Goal: Task Accomplishment & Management: Complete application form

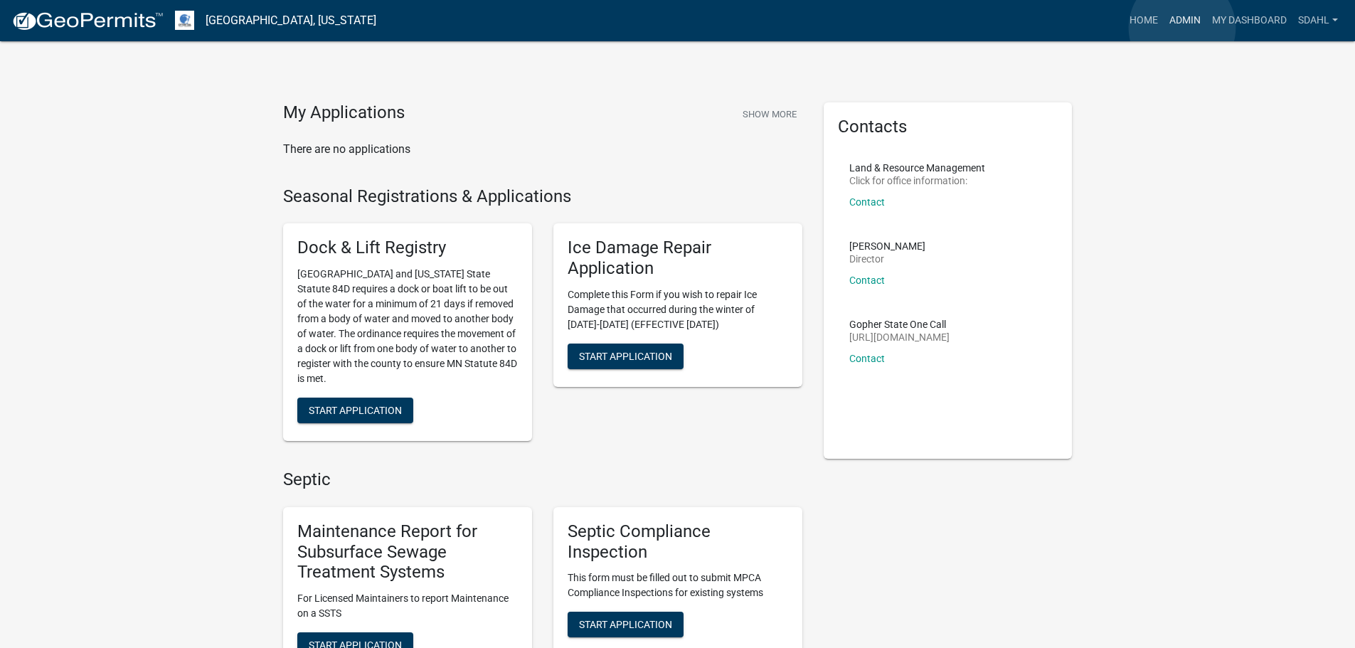
click at [1182, 28] on link "Admin" at bounding box center [1185, 20] width 43 height 27
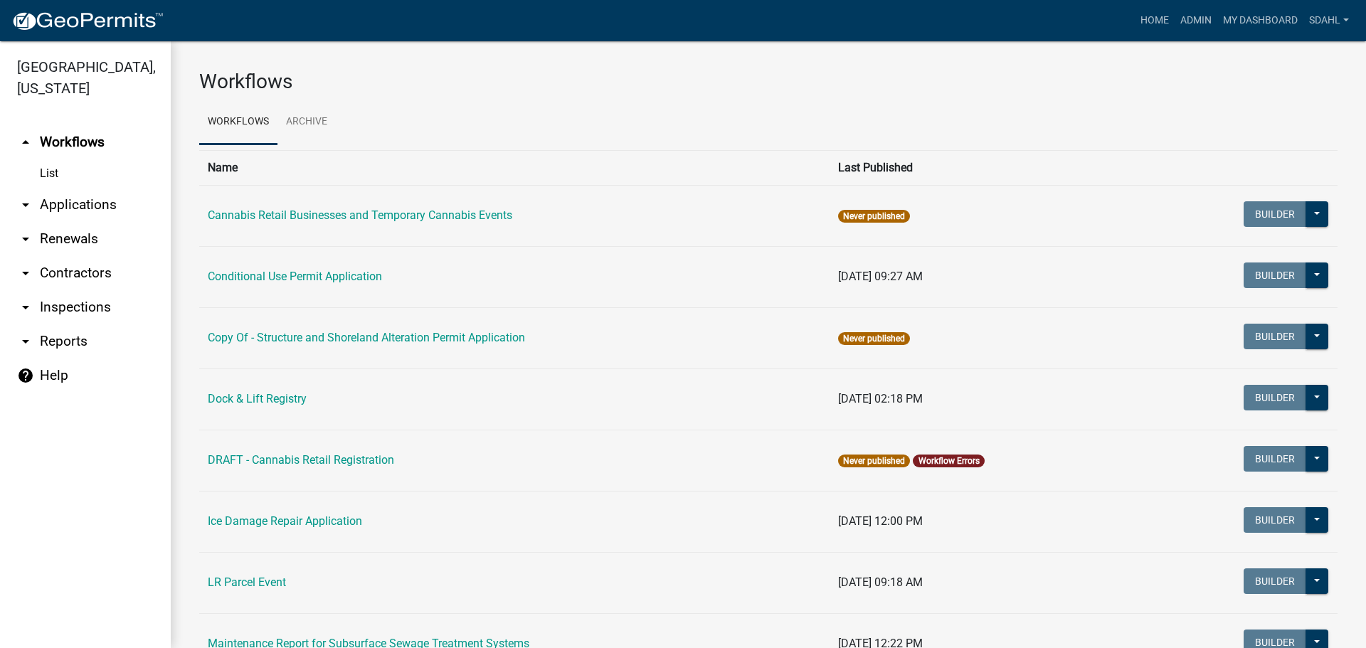
click at [80, 200] on link "arrow_drop_down Applications" at bounding box center [85, 205] width 171 height 34
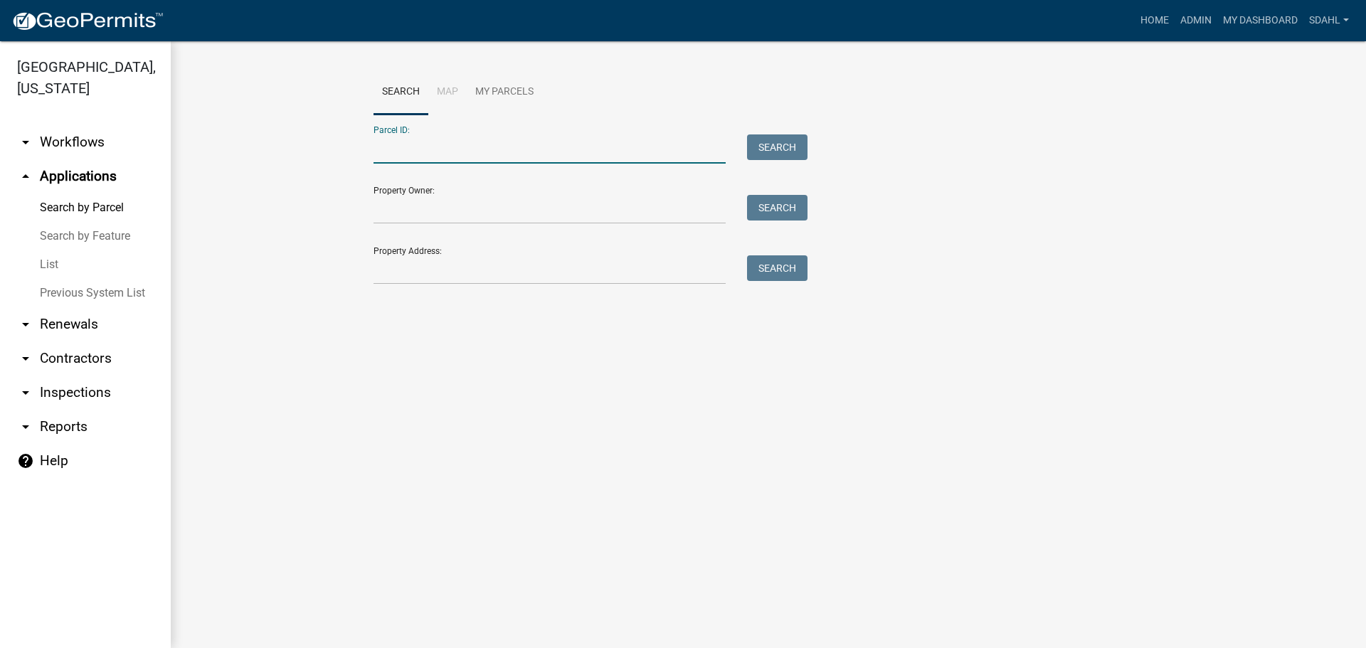
click at [437, 152] on input "Parcel ID:" at bounding box center [549, 148] width 352 height 29
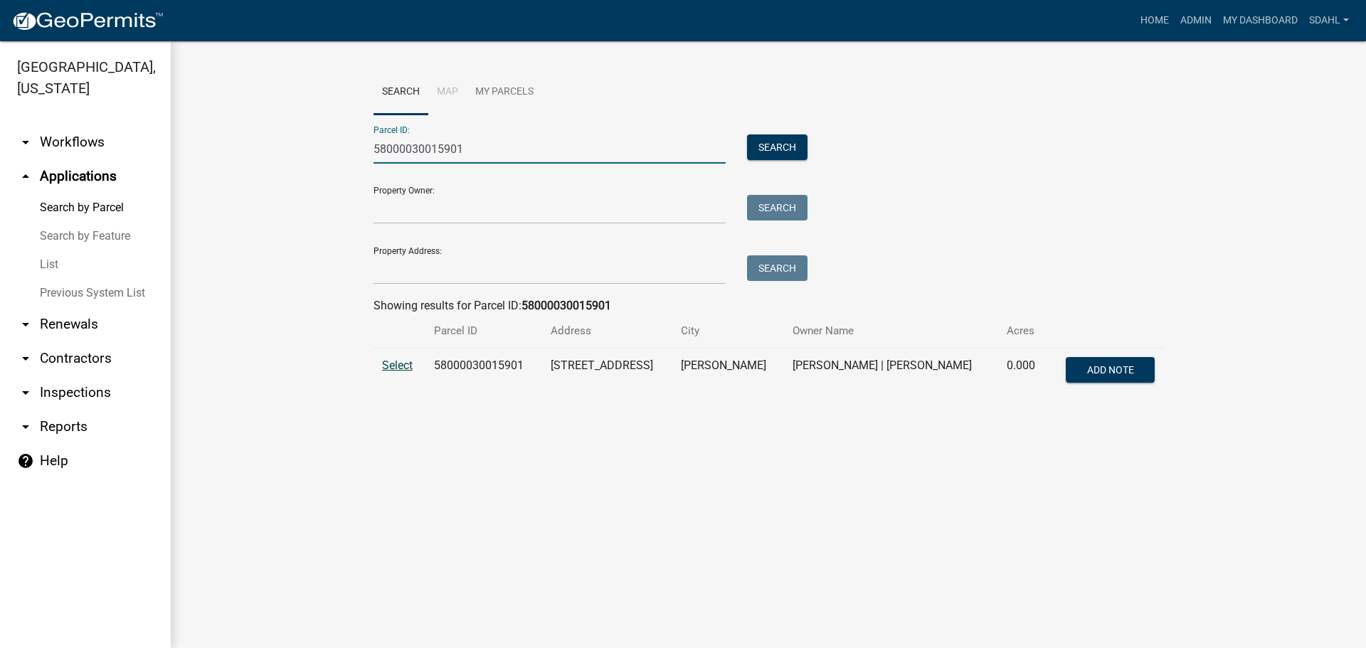
type input "58000030015901"
click at [393, 366] on span "Select" at bounding box center [397, 365] width 31 height 14
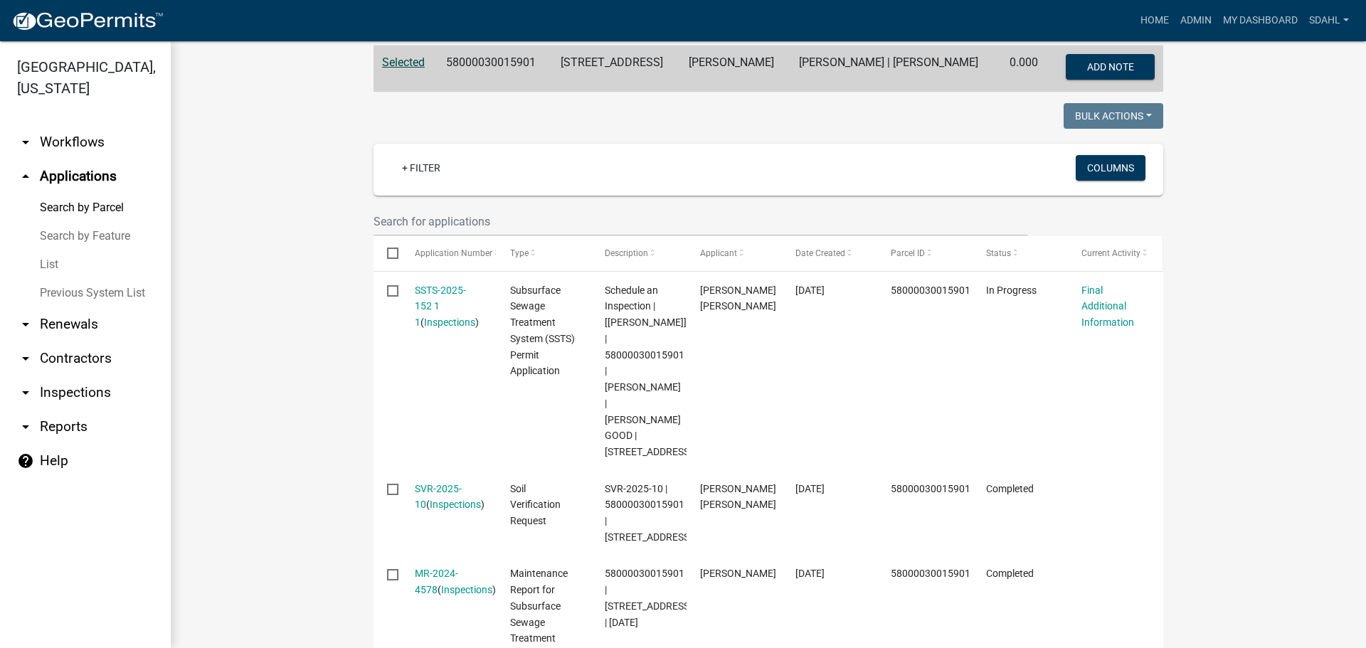
scroll to position [284, 0]
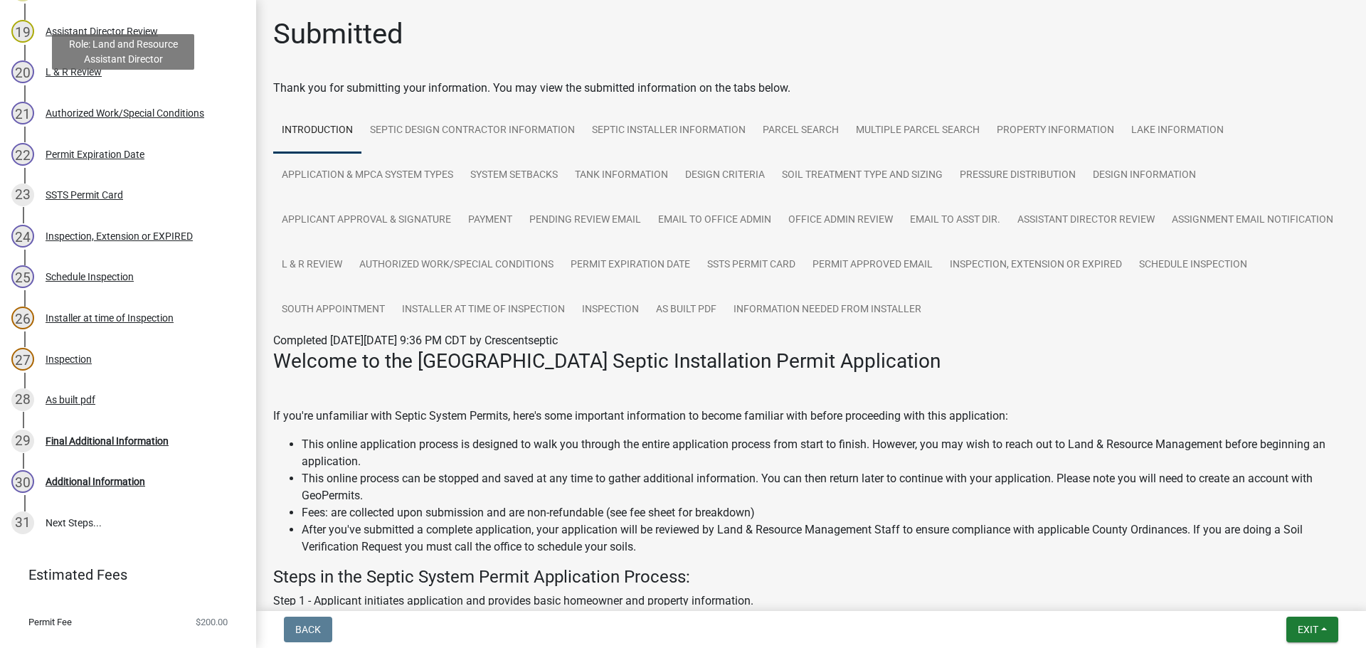
scroll to position [1050, 0]
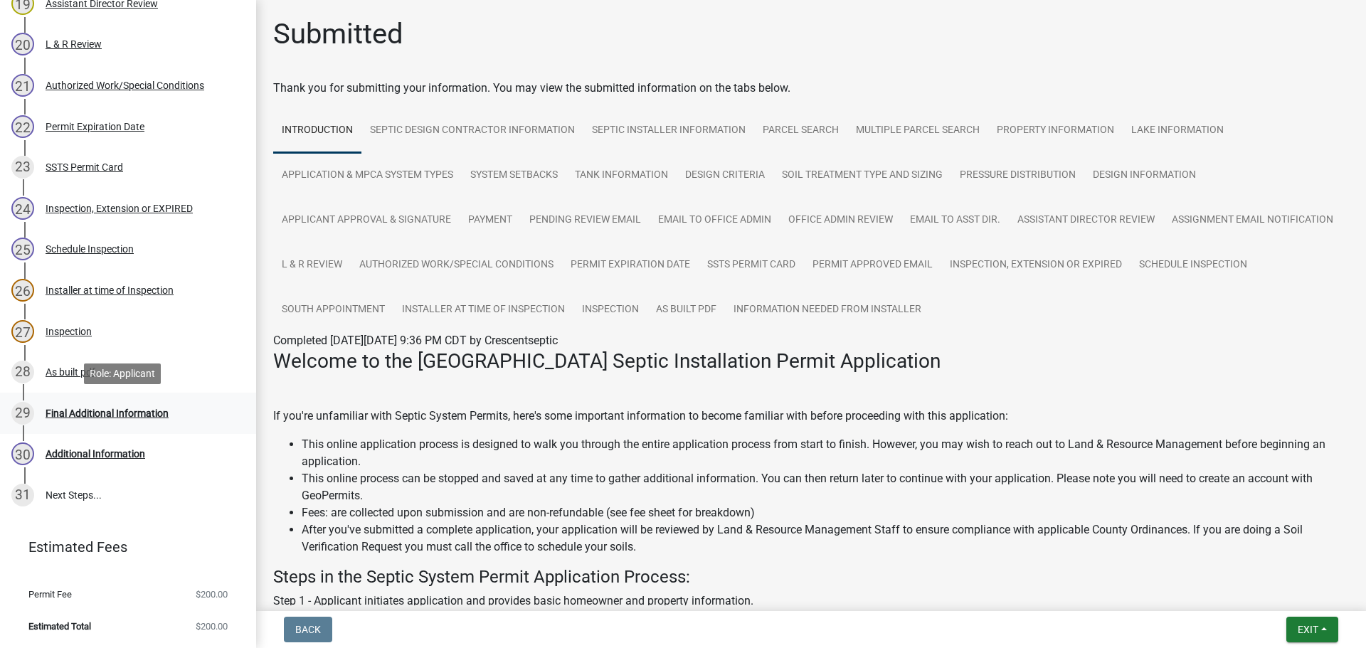
click at [107, 410] on div "Final Additional Information" at bounding box center [107, 413] width 123 height 10
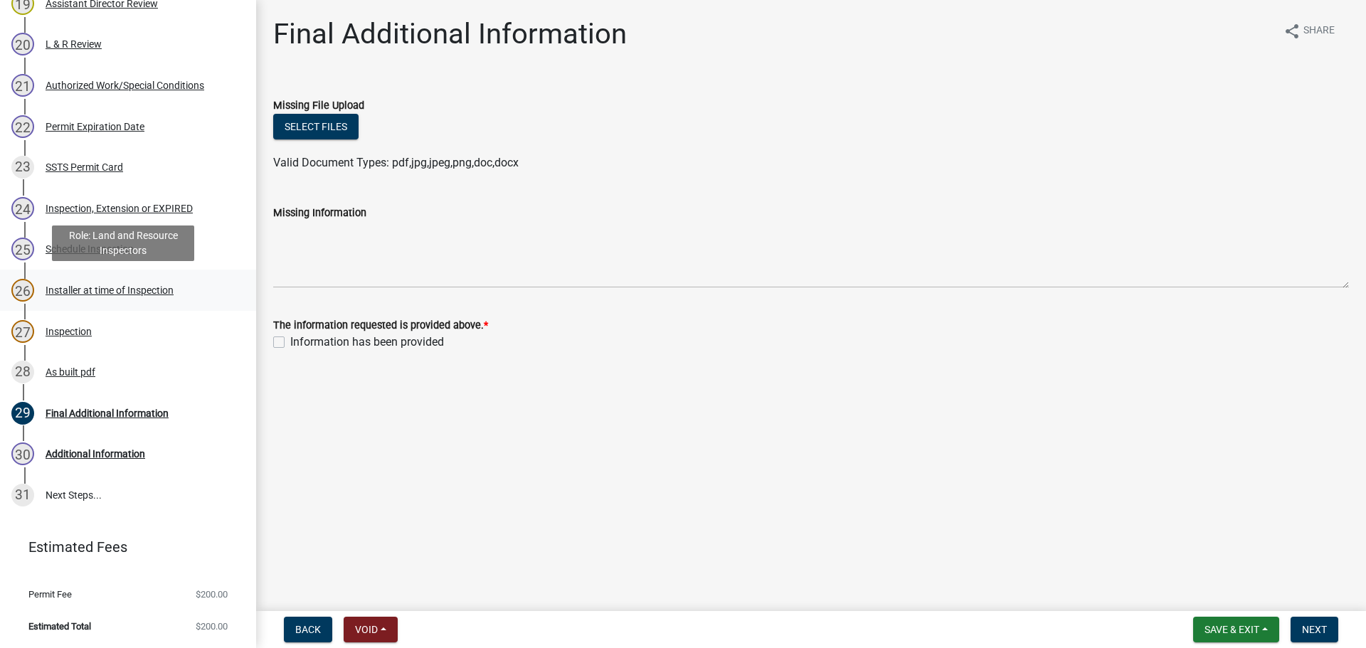
click at [67, 293] on div "Installer at time of Inspection" at bounding box center [110, 290] width 128 height 10
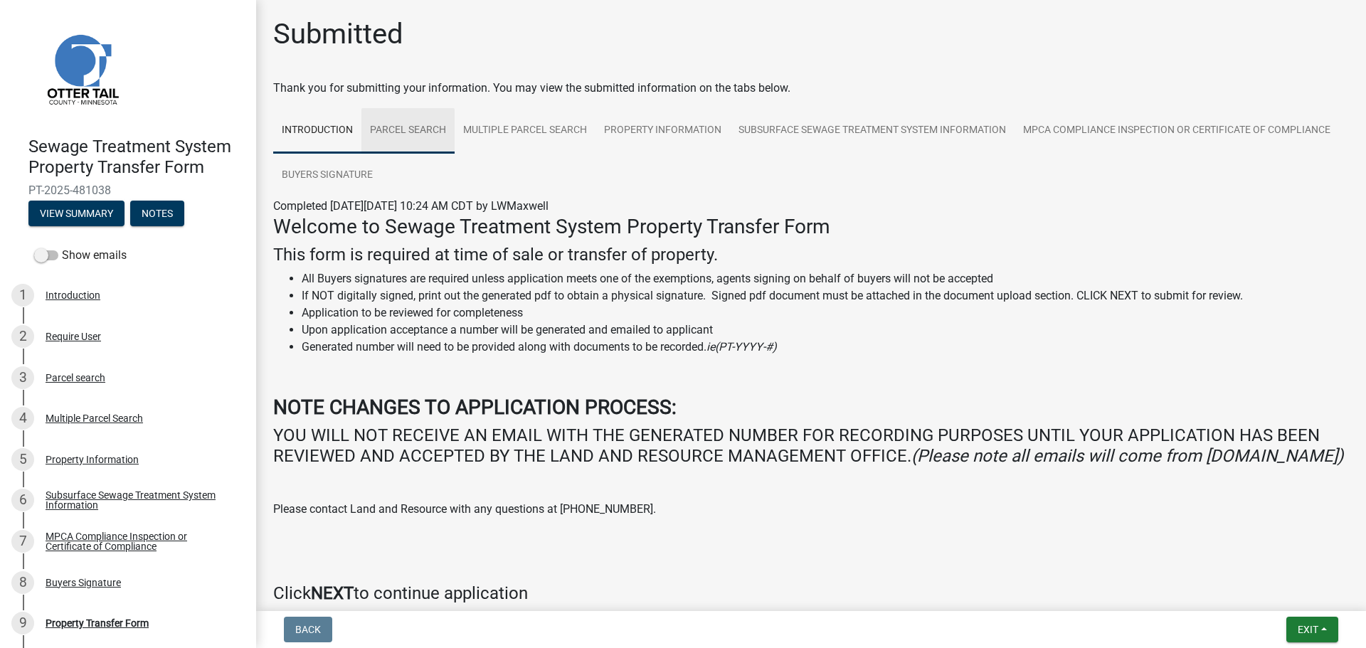
click at [405, 134] on link "Parcel search" at bounding box center [407, 131] width 93 height 46
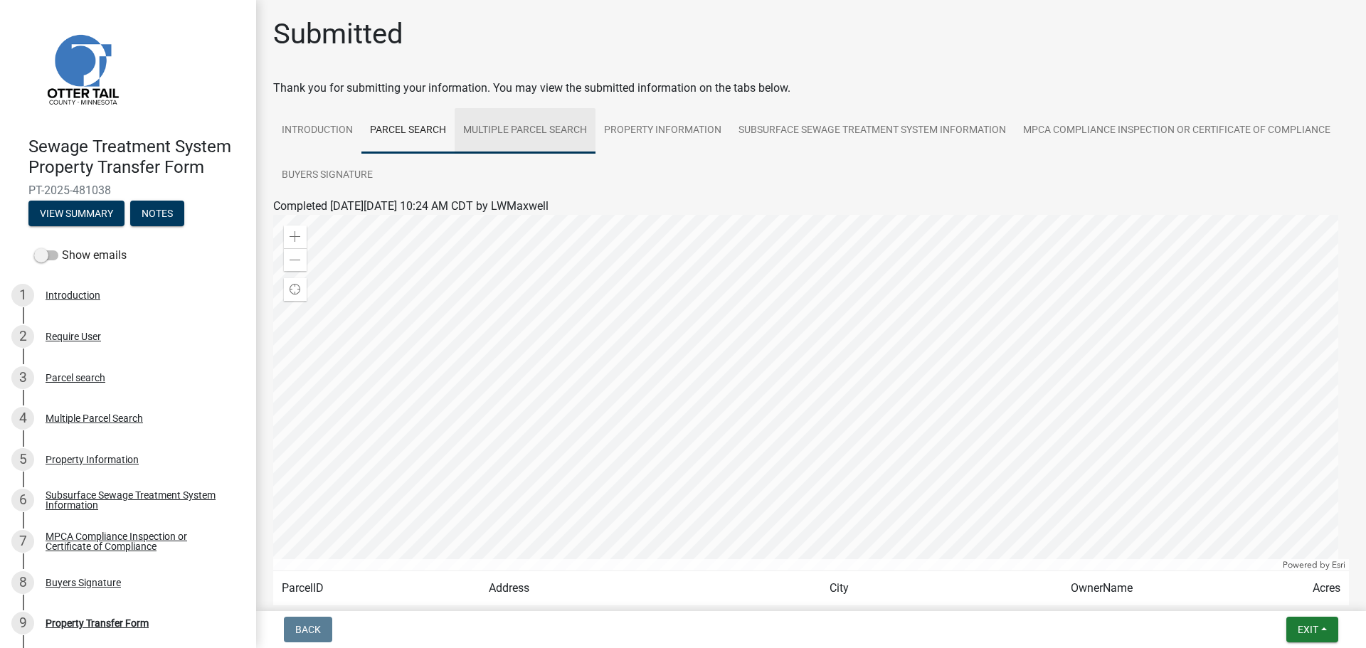
click at [558, 127] on link "Multiple Parcel Search" at bounding box center [524, 131] width 141 height 46
click at [420, 134] on link "Parcel search" at bounding box center [407, 131] width 93 height 46
click at [661, 134] on link "Property Information" at bounding box center [662, 131] width 134 height 46
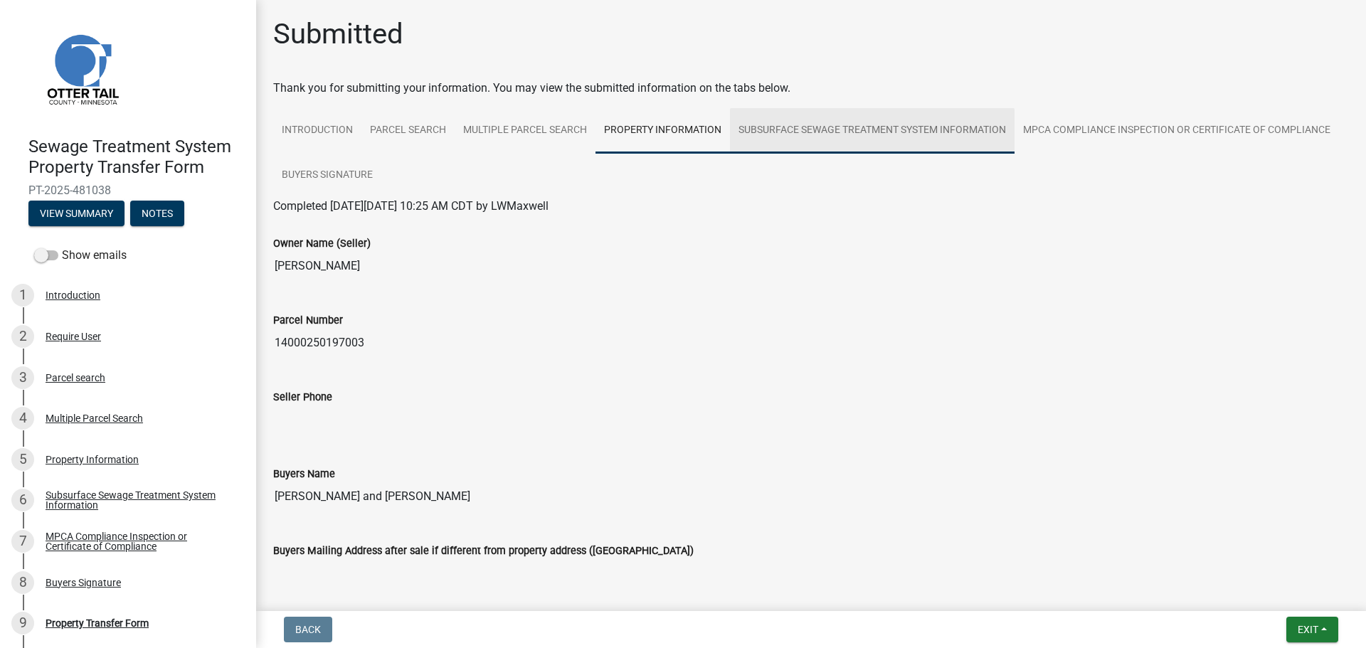
click at [787, 143] on link "Subsurface Sewage Treatment System Information" at bounding box center [872, 131] width 284 height 46
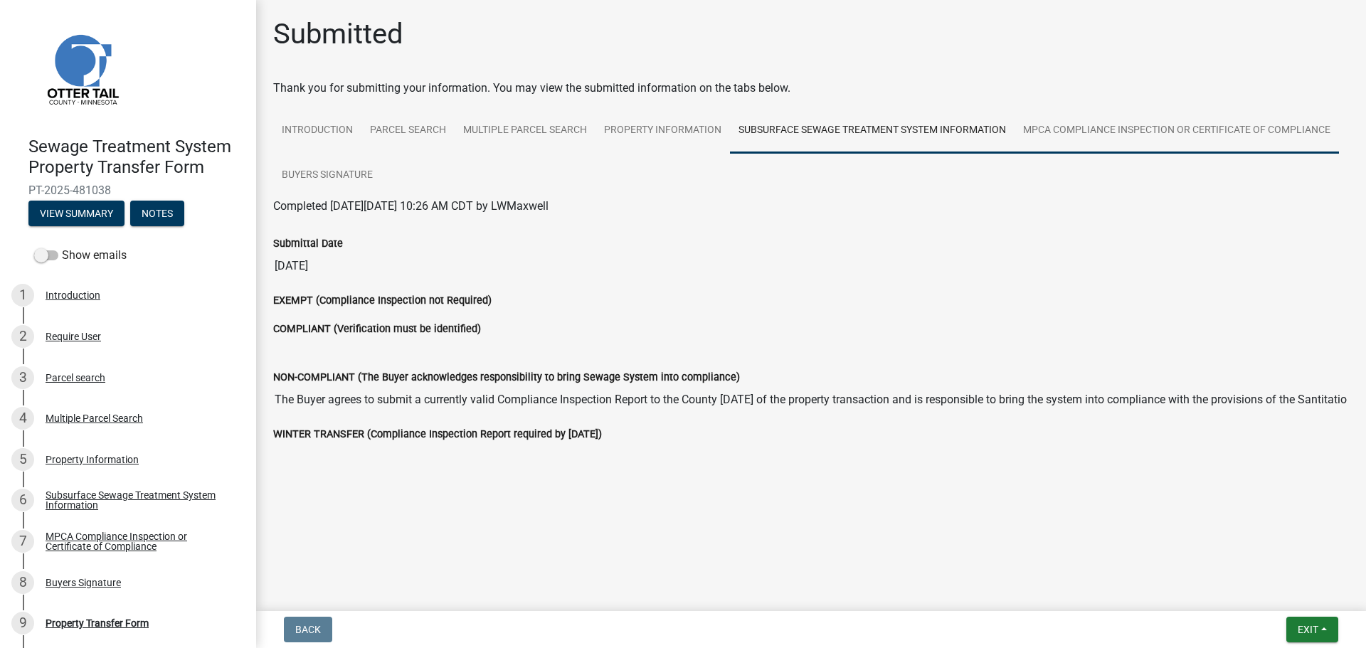
click at [1067, 122] on link "MPCA Compliance Inspection or Certificate of Compliance" at bounding box center [1176, 131] width 324 height 46
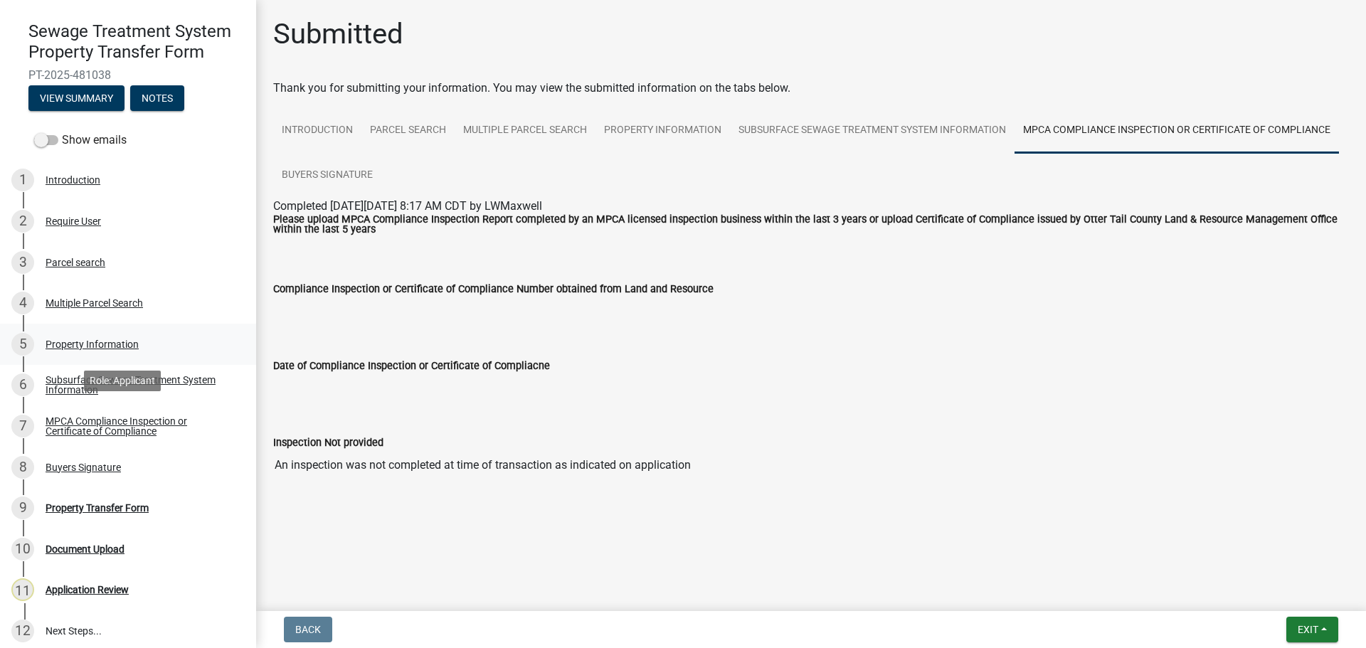
scroll to position [124, 0]
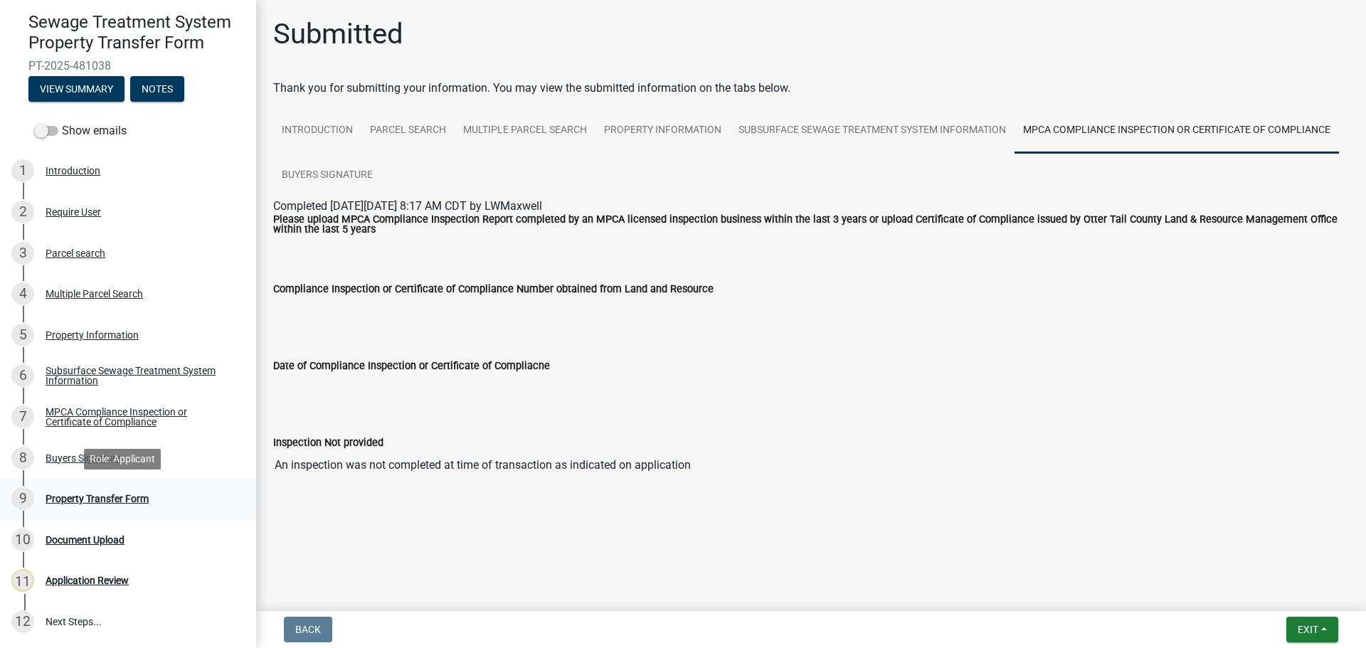
click at [107, 499] on div "Property Transfer Form" at bounding box center [97, 499] width 103 height 10
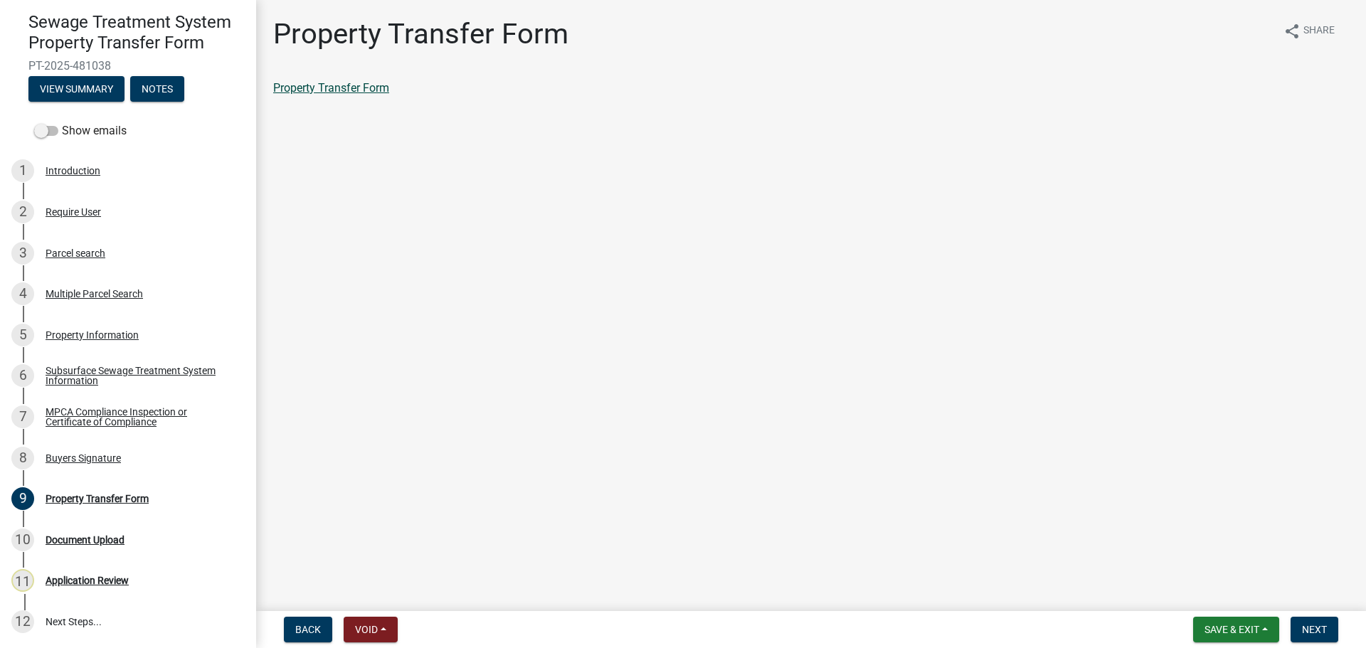
click at [346, 83] on link "Property Transfer Form" at bounding box center [331, 88] width 116 height 14
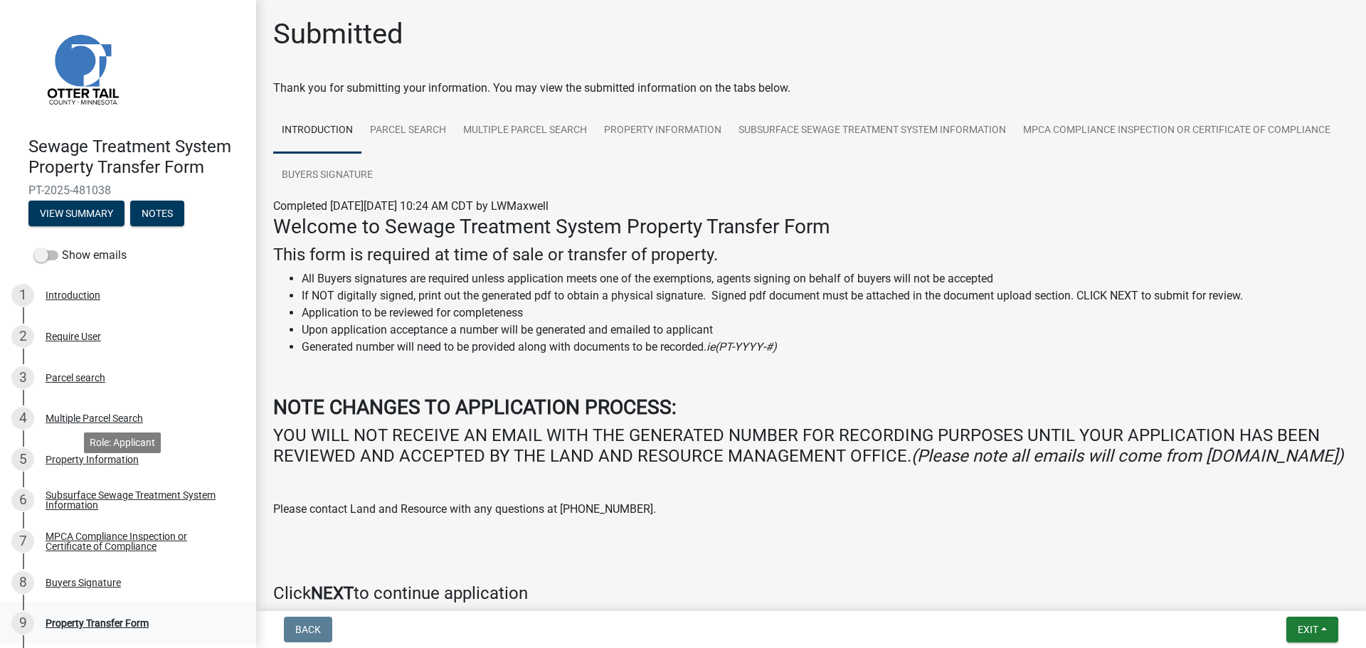
scroll to position [124, 0]
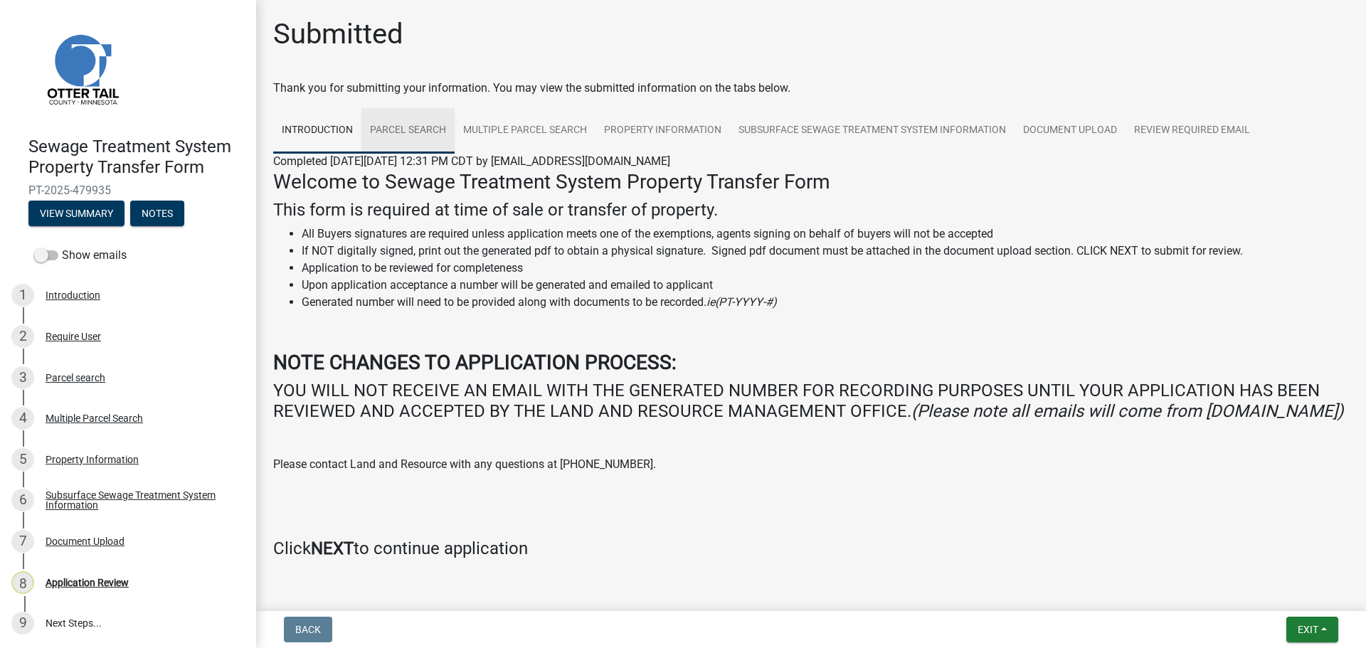
click at [388, 125] on link "Parcel search" at bounding box center [407, 131] width 93 height 46
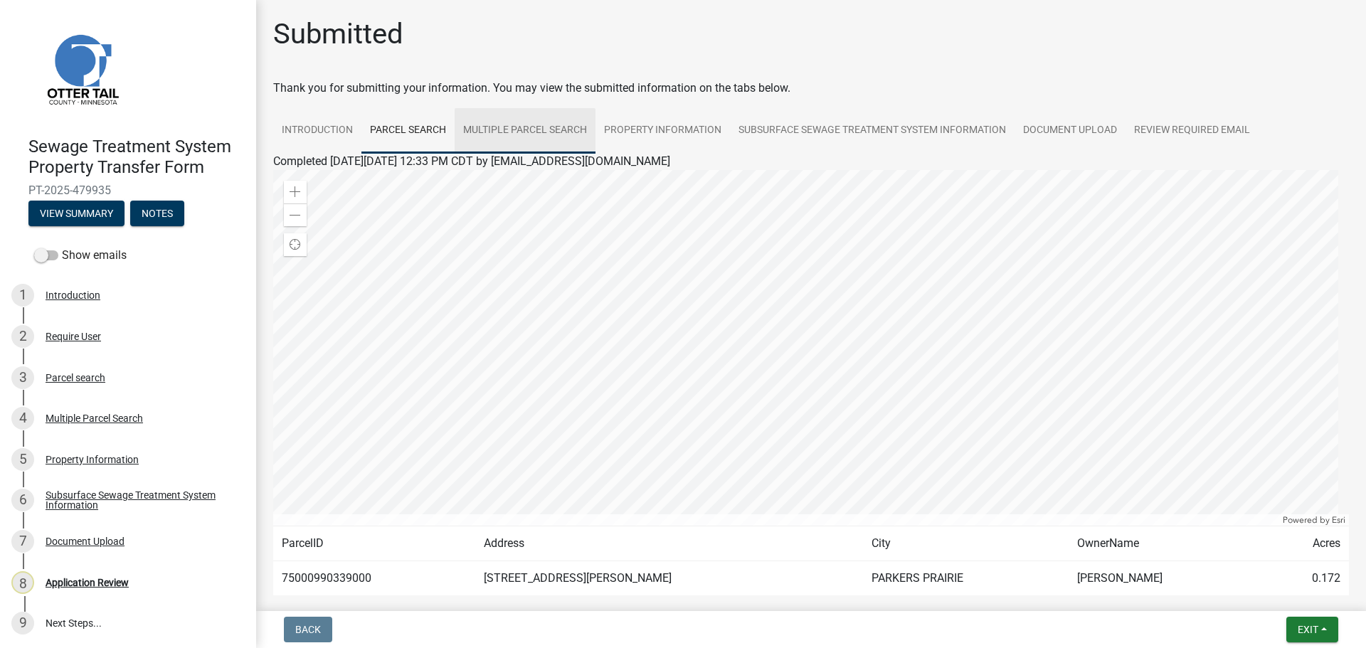
click at [541, 135] on link "Multiple Parcel Search" at bounding box center [524, 131] width 141 height 46
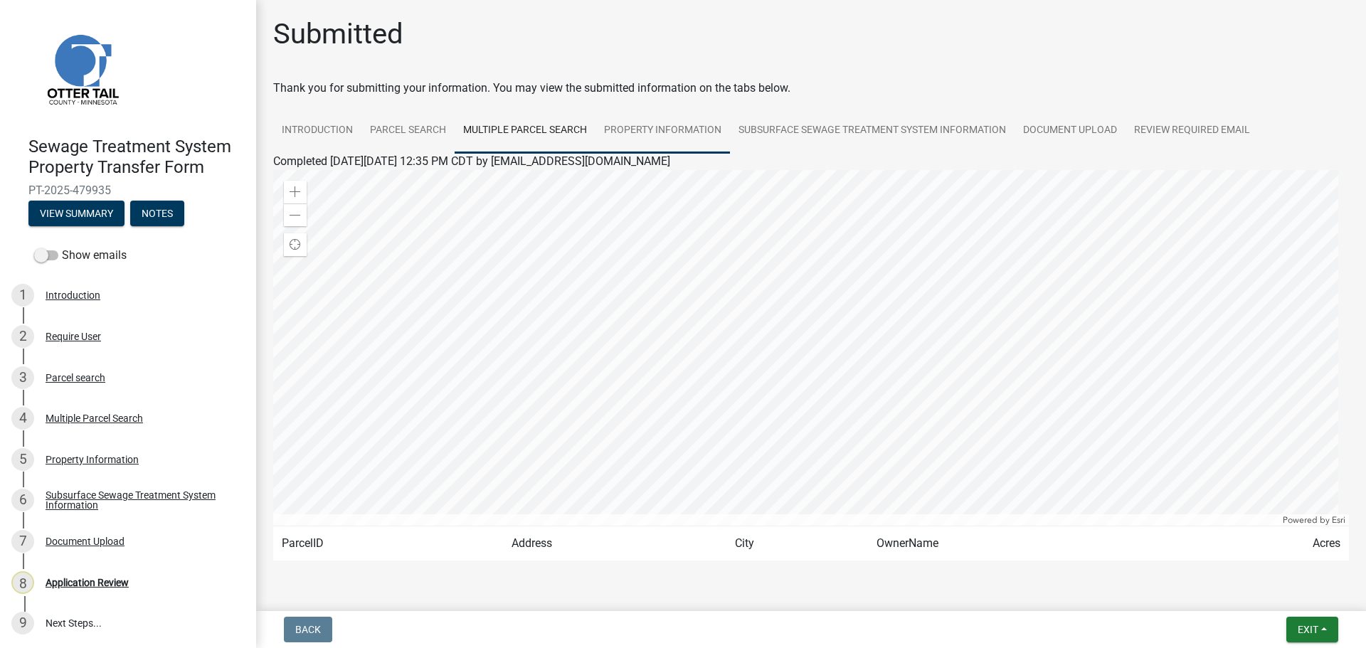
click at [662, 131] on link "Property Information" at bounding box center [662, 131] width 134 height 46
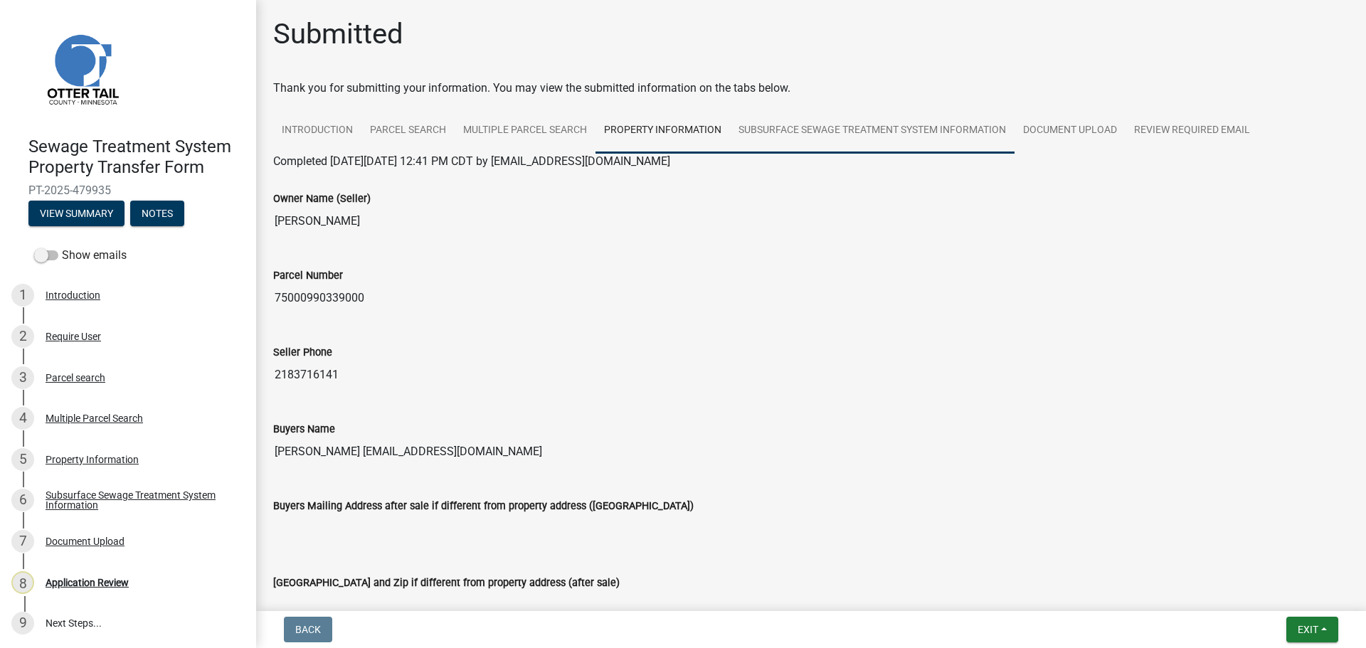
click at [865, 130] on link "Subsurface Sewage Treatment System Information" at bounding box center [872, 131] width 284 height 46
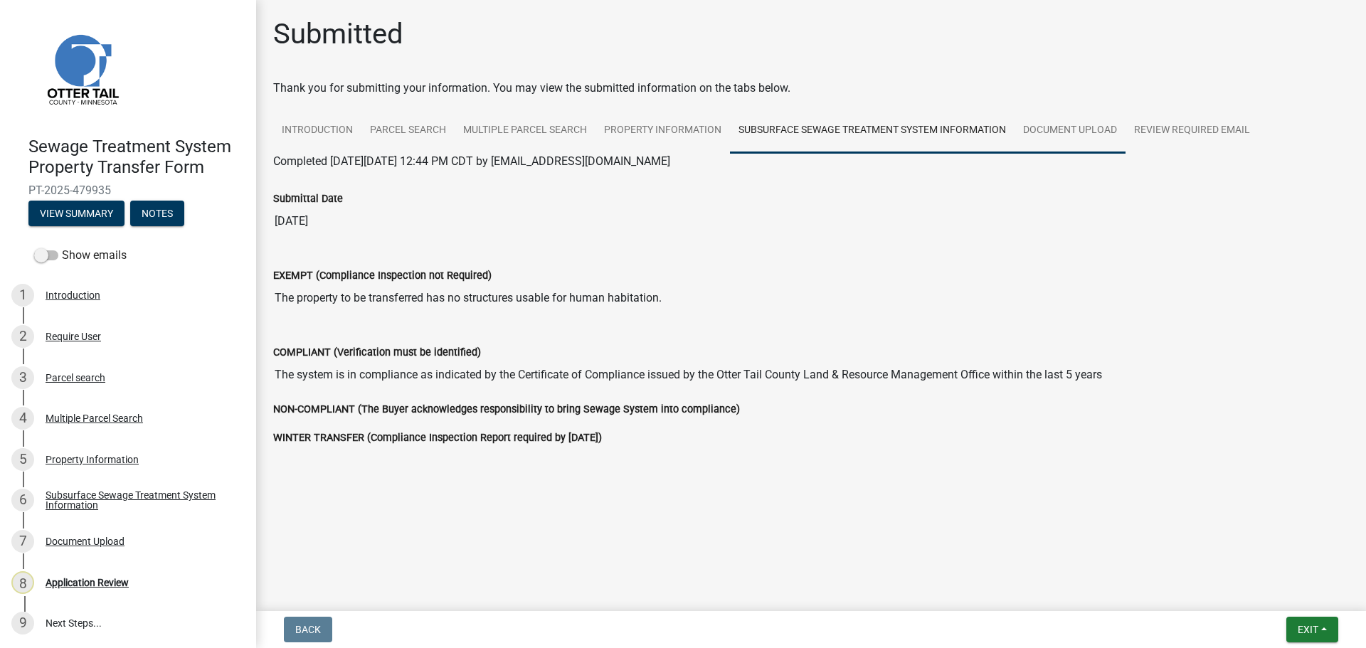
click at [1048, 127] on link "Document Upload" at bounding box center [1069, 131] width 111 height 46
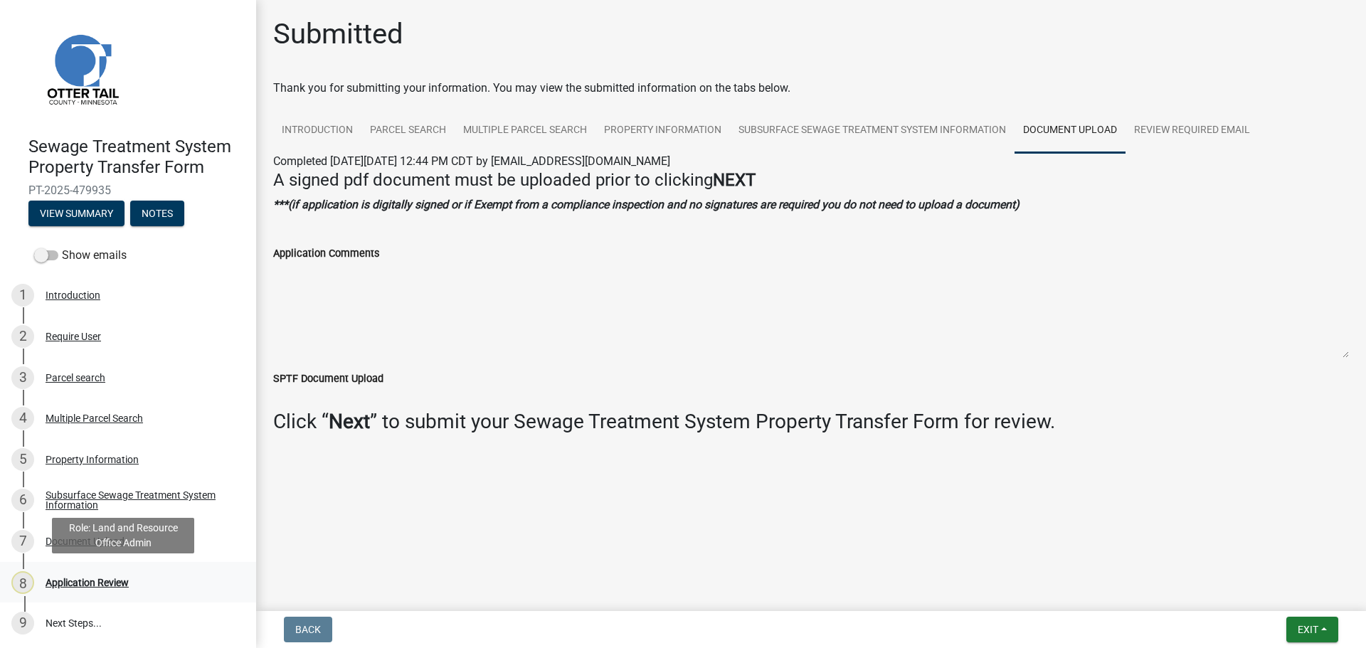
click at [80, 581] on div "Application Review" at bounding box center [87, 583] width 83 height 10
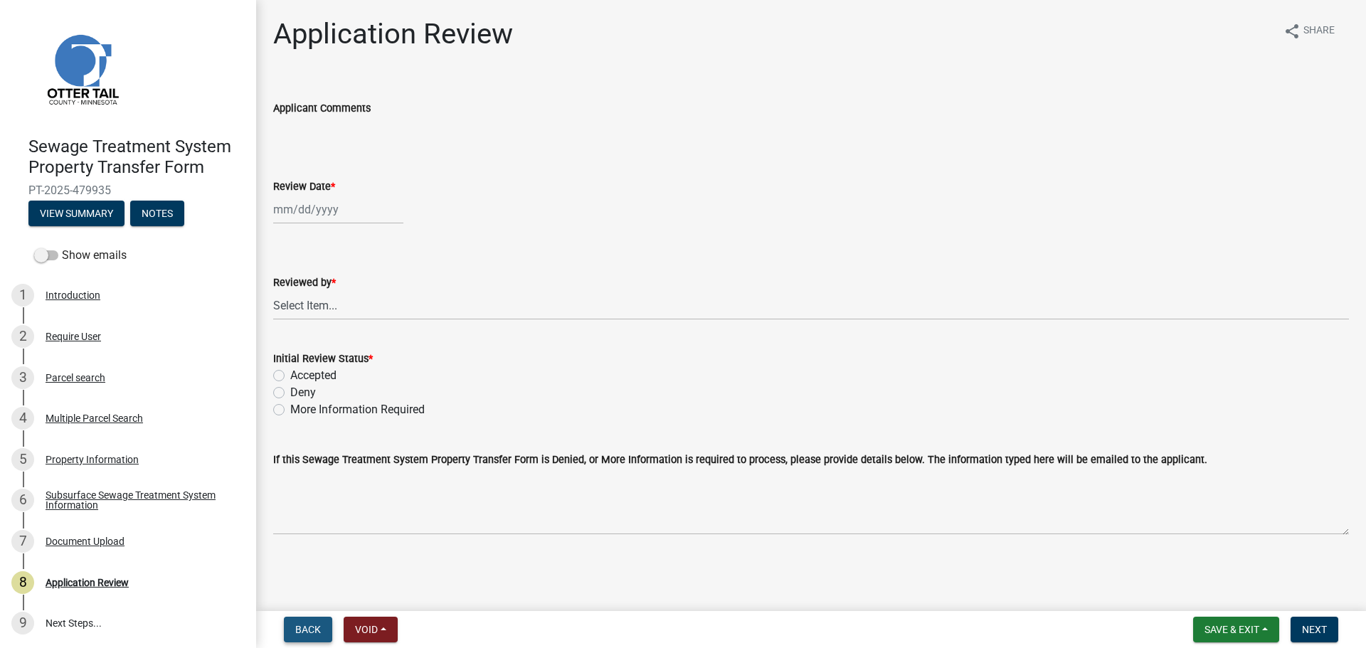
click at [315, 631] on span "Back" at bounding box center [308, 629] width 26 height 11
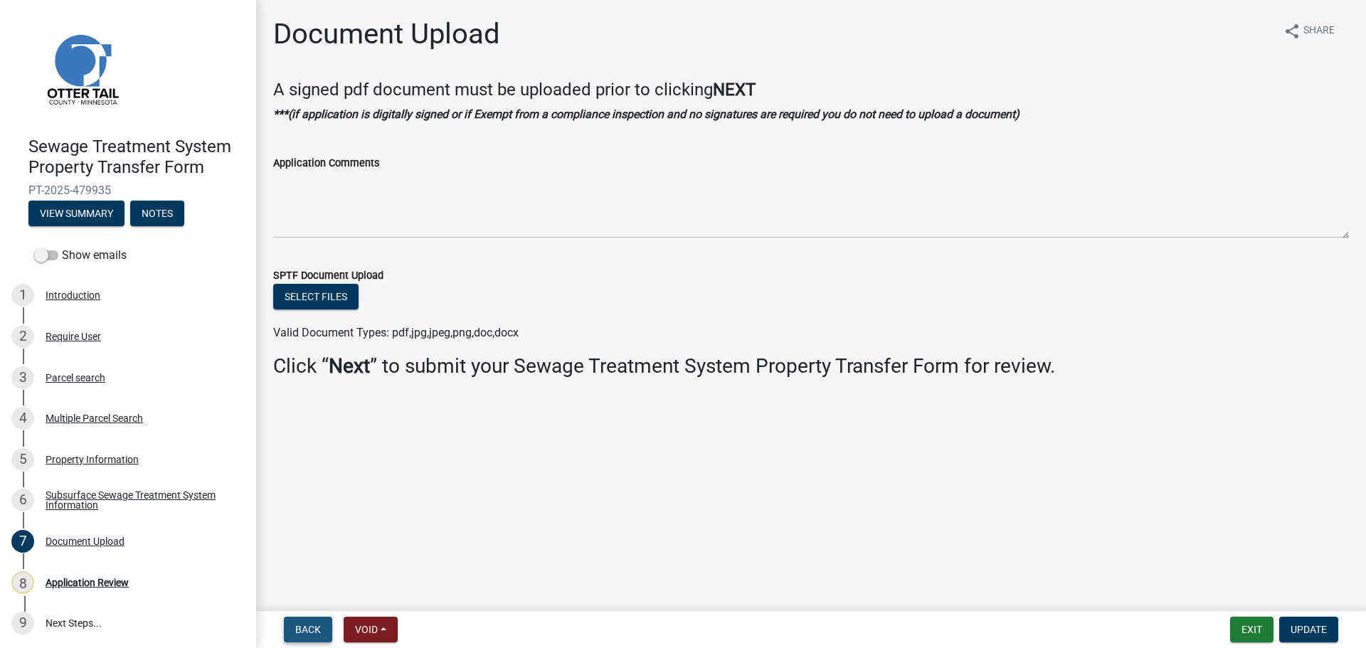
click at [315, 631] on span "Back" at bounding box center [308, 629] width 26 height 11
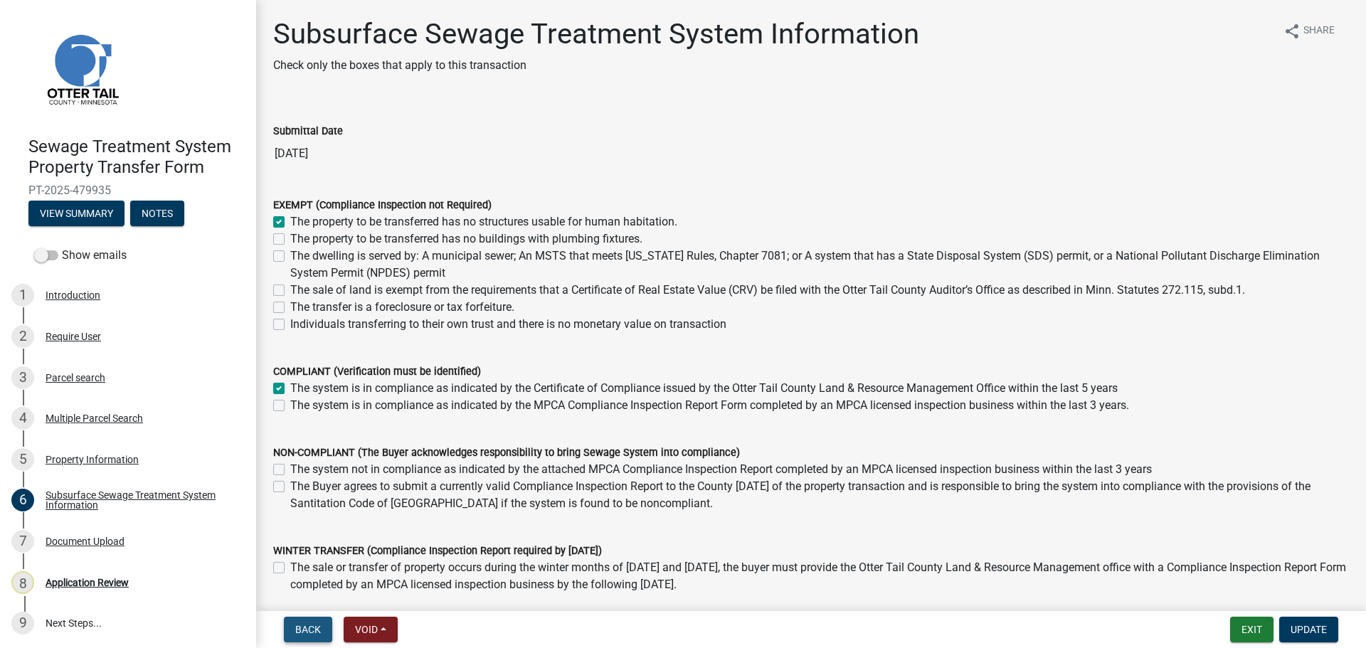
click at [315, 631] on span "Back" at bounding box center [308, 629] width 26 height 11
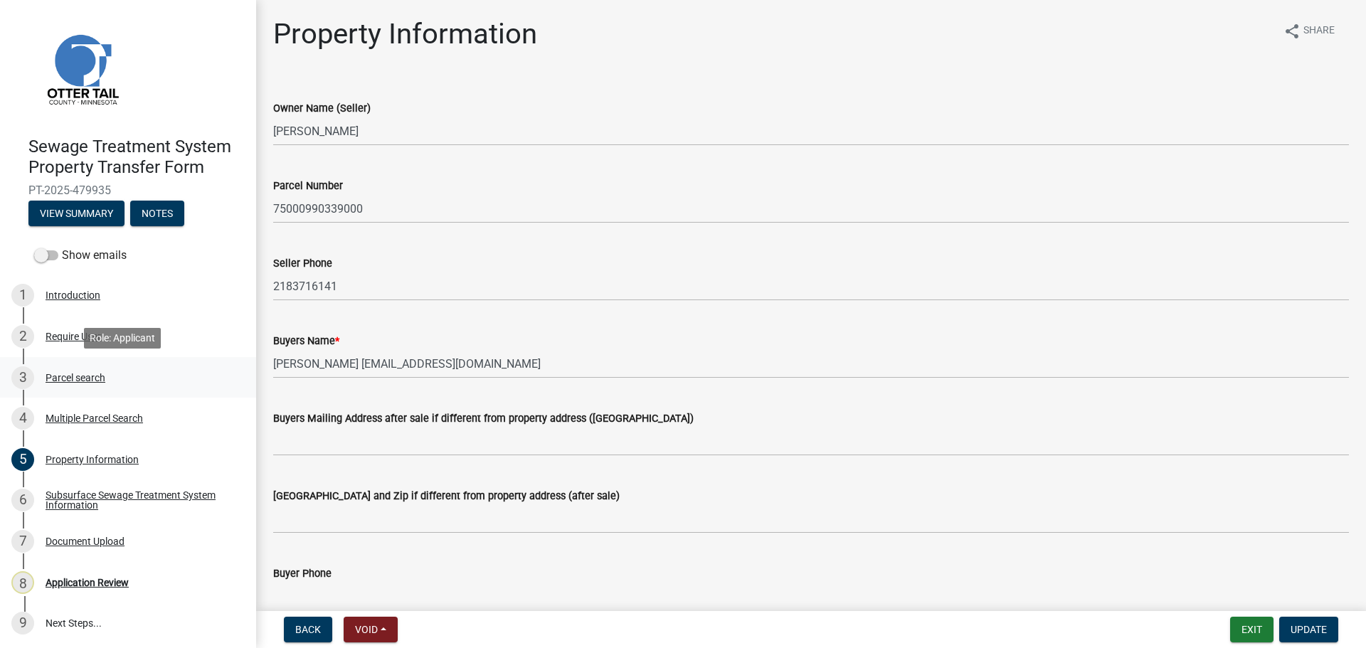
click at [74, 376] on div "Parcel search" at bounding box center [76, 378] width 60 height 10
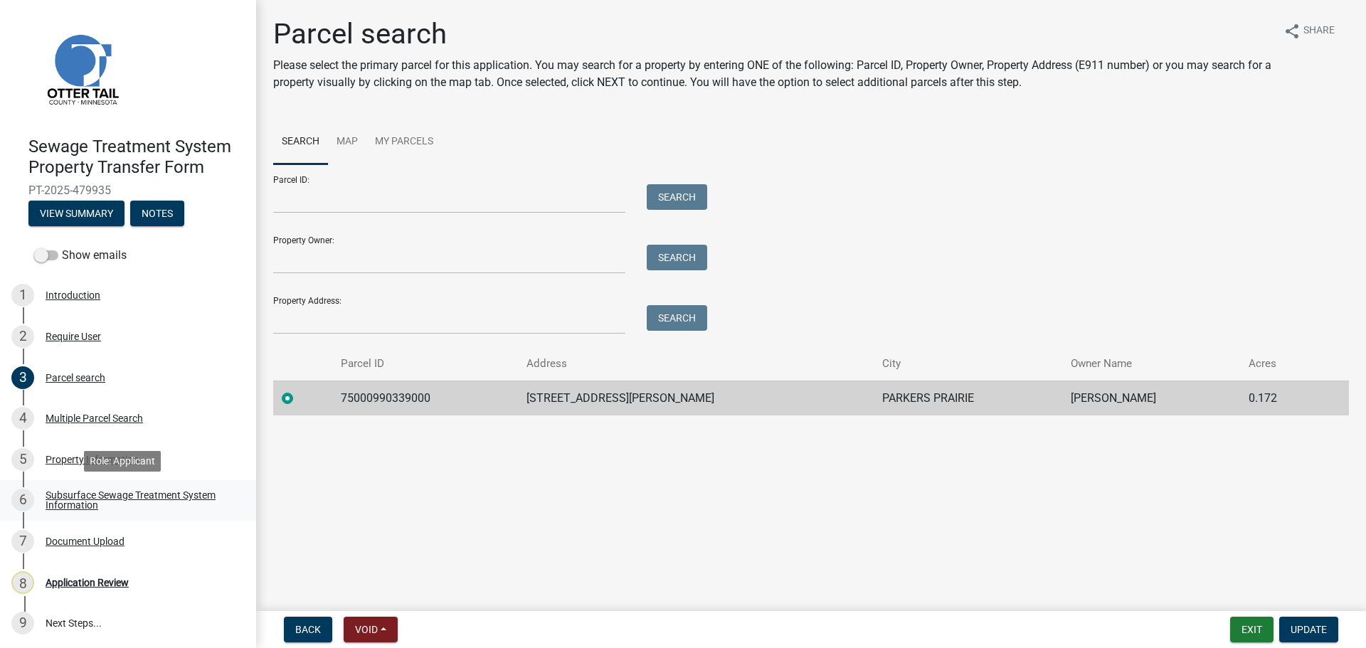
click at [90, 498] on div "Subsurface Sewage Treatment System Information" at bounding box center [140, 500] width 188 height 20
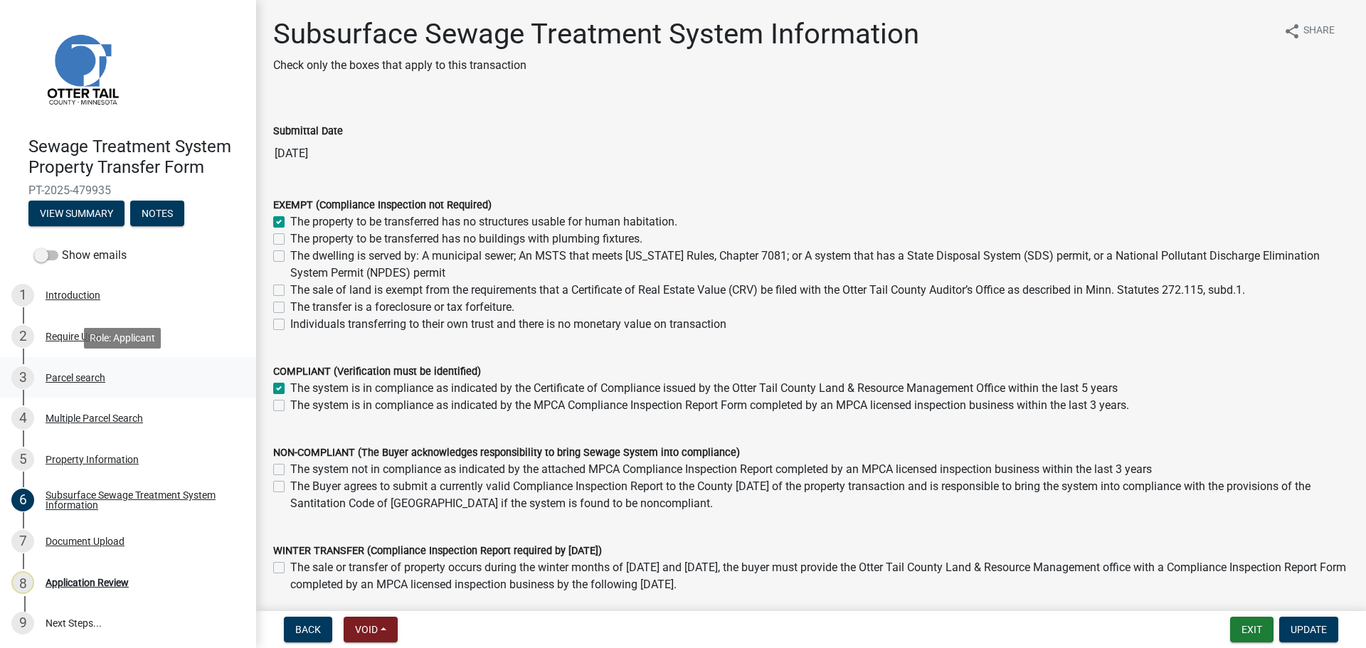
click at [72, 377] on div "Parcel search" at bounding box center [76, 378] width 60 height 10
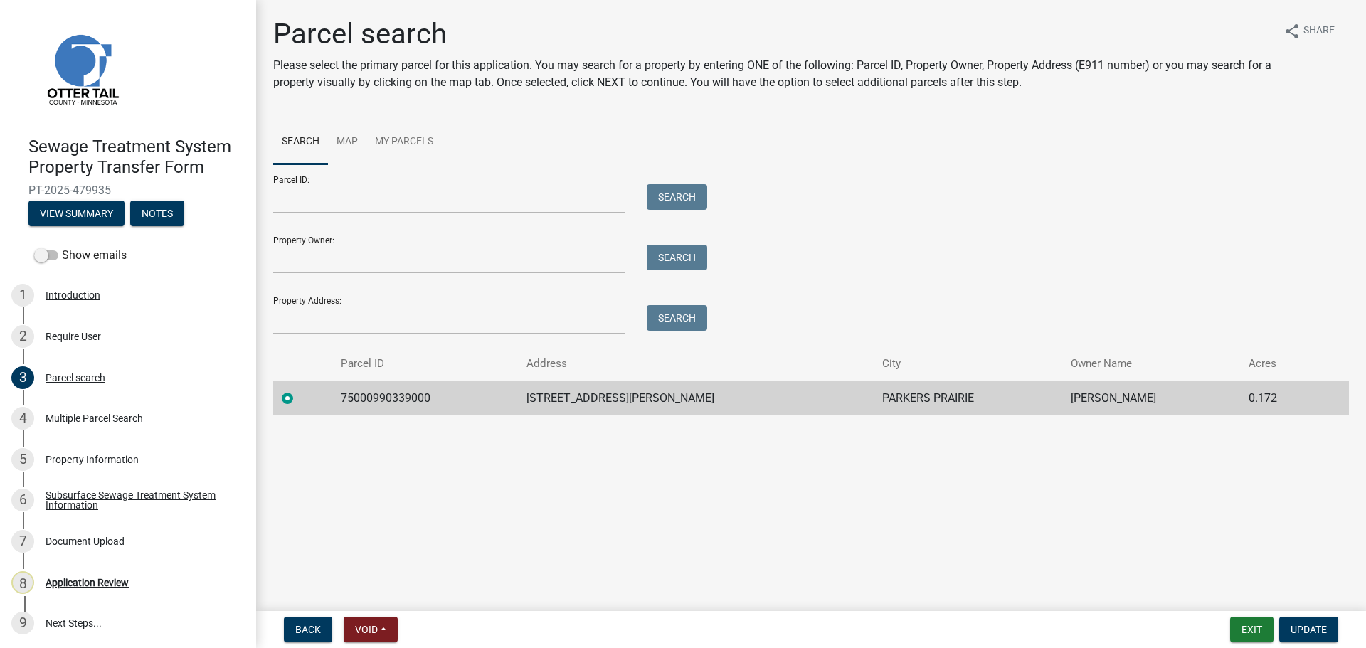
click at [418, 398] on td "75000990339000" at bounding box center [424, 398] width 185 height 35
copy td "75000990339000"
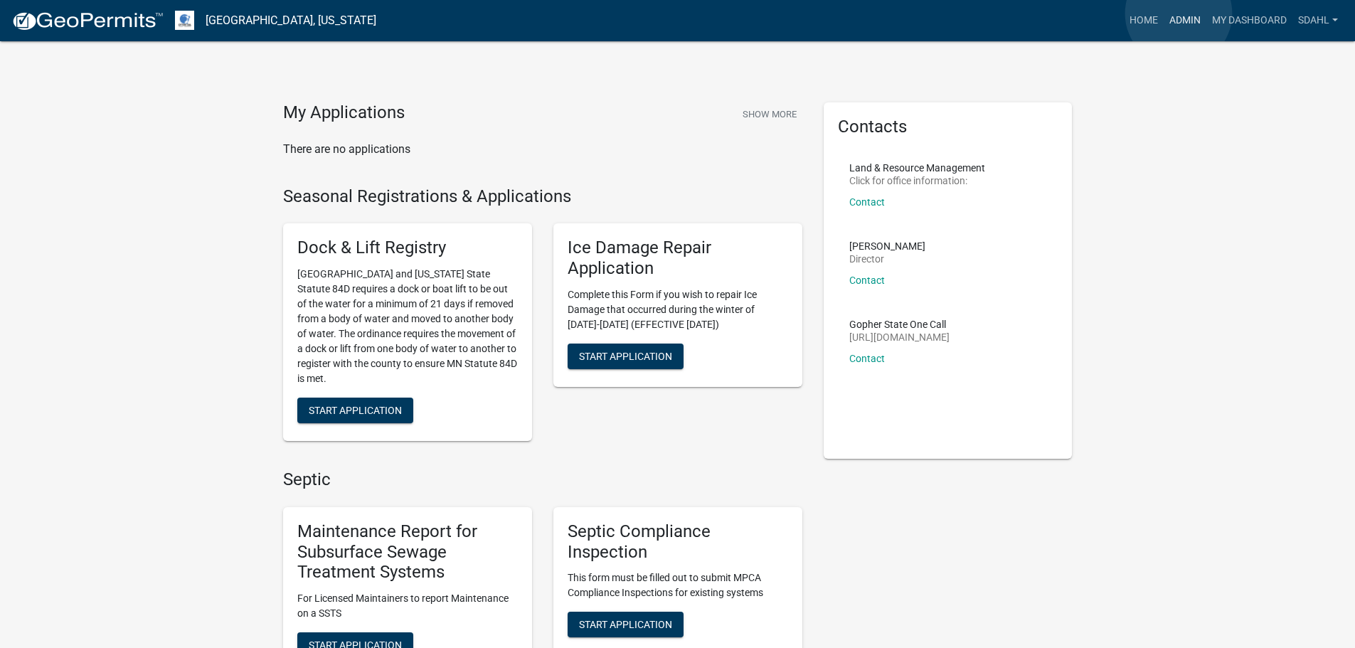
click at [1179, 14] on link "Admin" at bounding box center [1185, 20] width 43 height 27
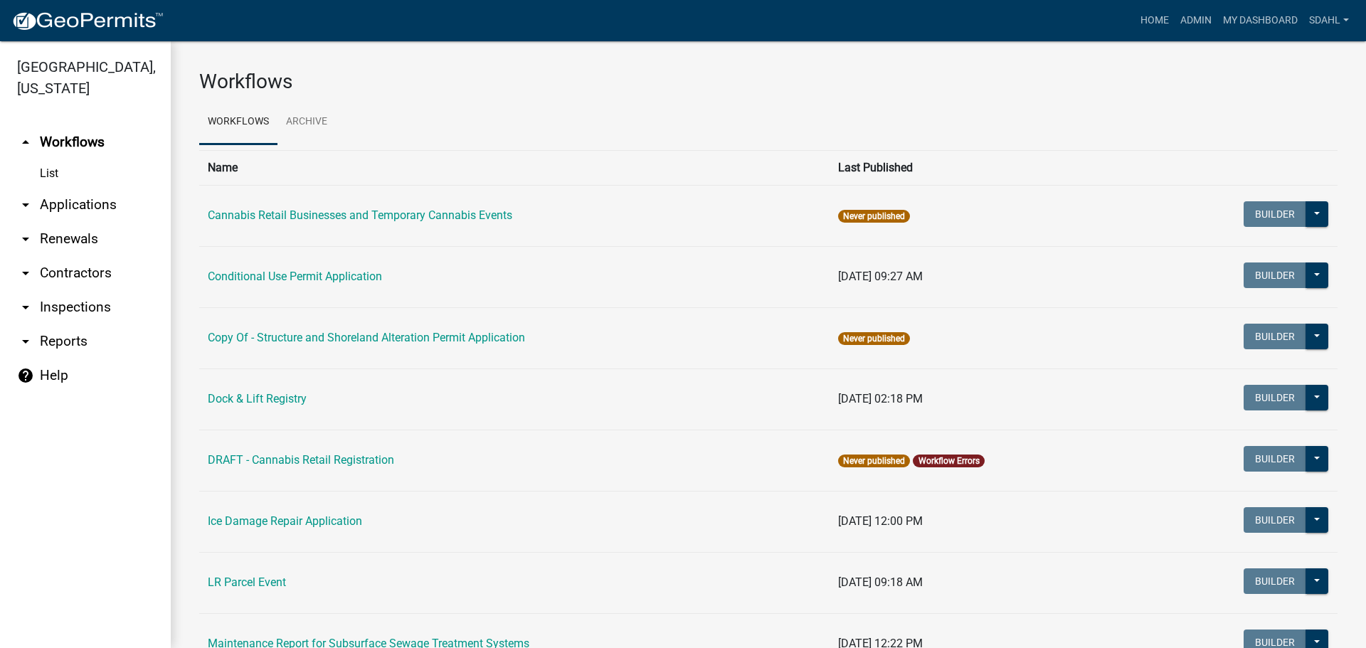
click at [97, 206] on link "arrow_drop_down Applications" at bounding box center [85, 205] width 171 height 34
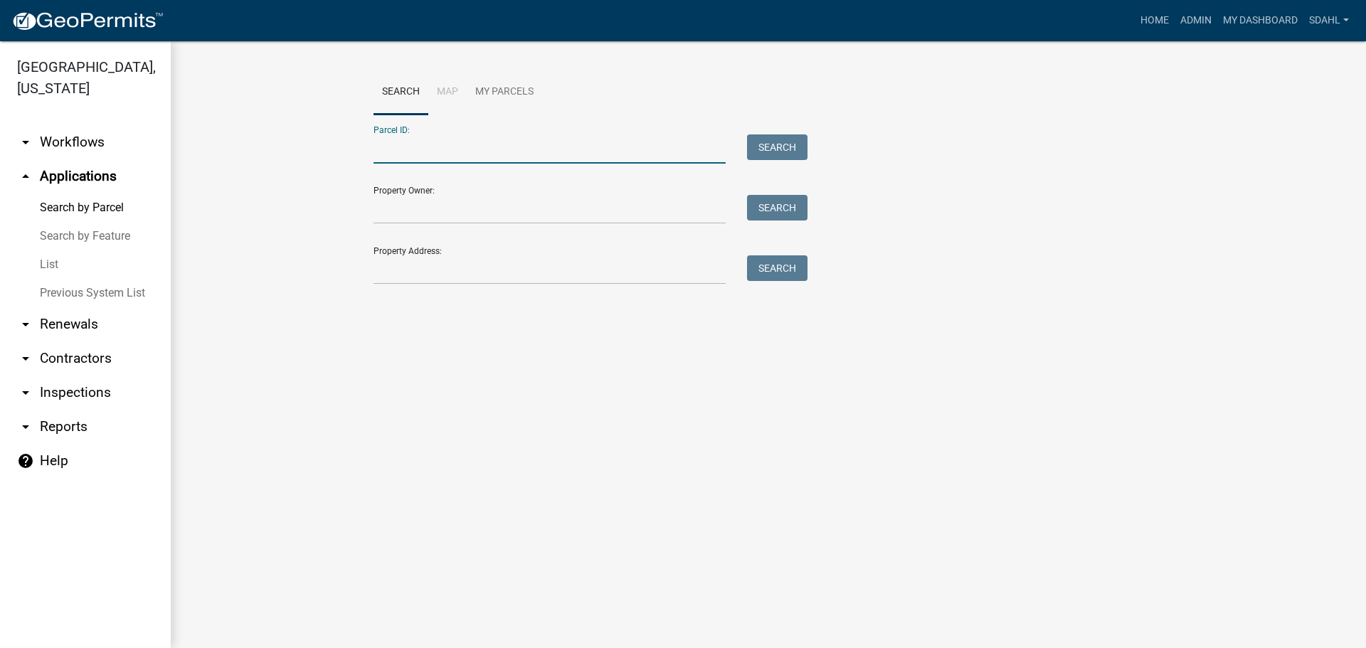
click at [464, 142] on input "Parcel ID:" at bounding box center [549, 148] width 352 height 29
paste input "75000990339000"
type input "75000990339000"
click at [765, 146] on button "Search" at bounding box center [777, 147] width 60 height 26
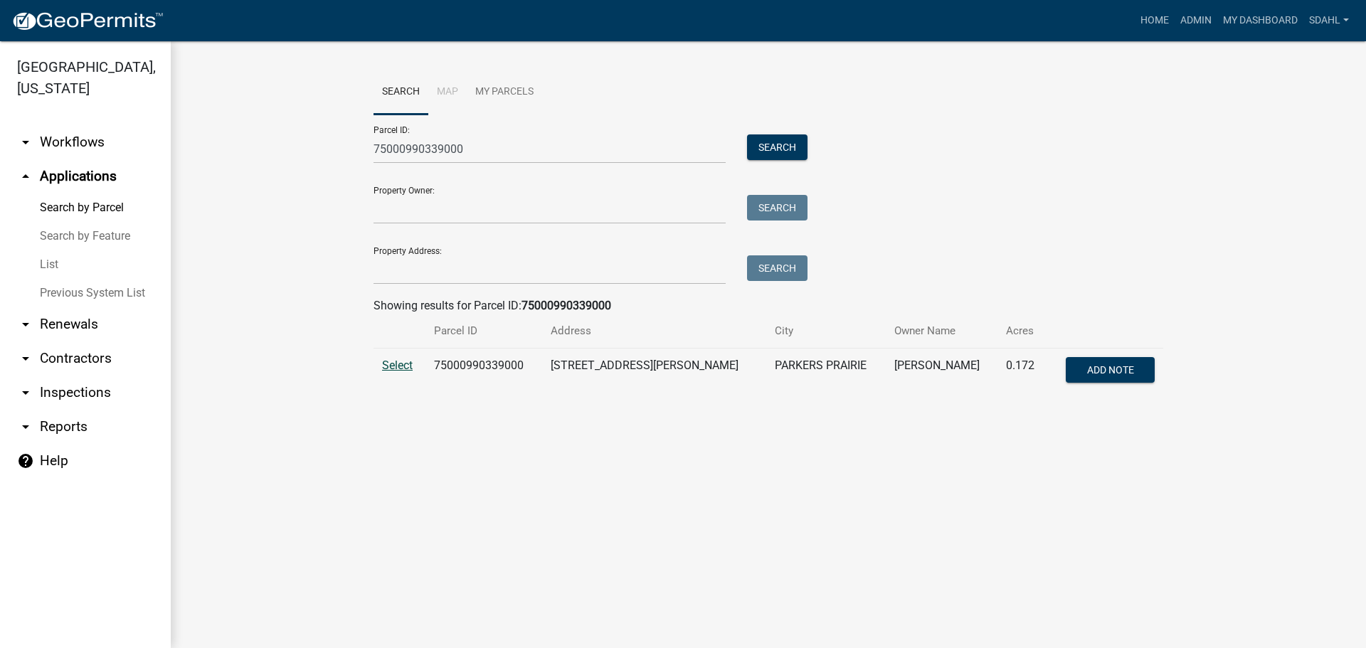
click at [394, 367] on span "Select" at bounding box center [397, 365] width 31 height 14
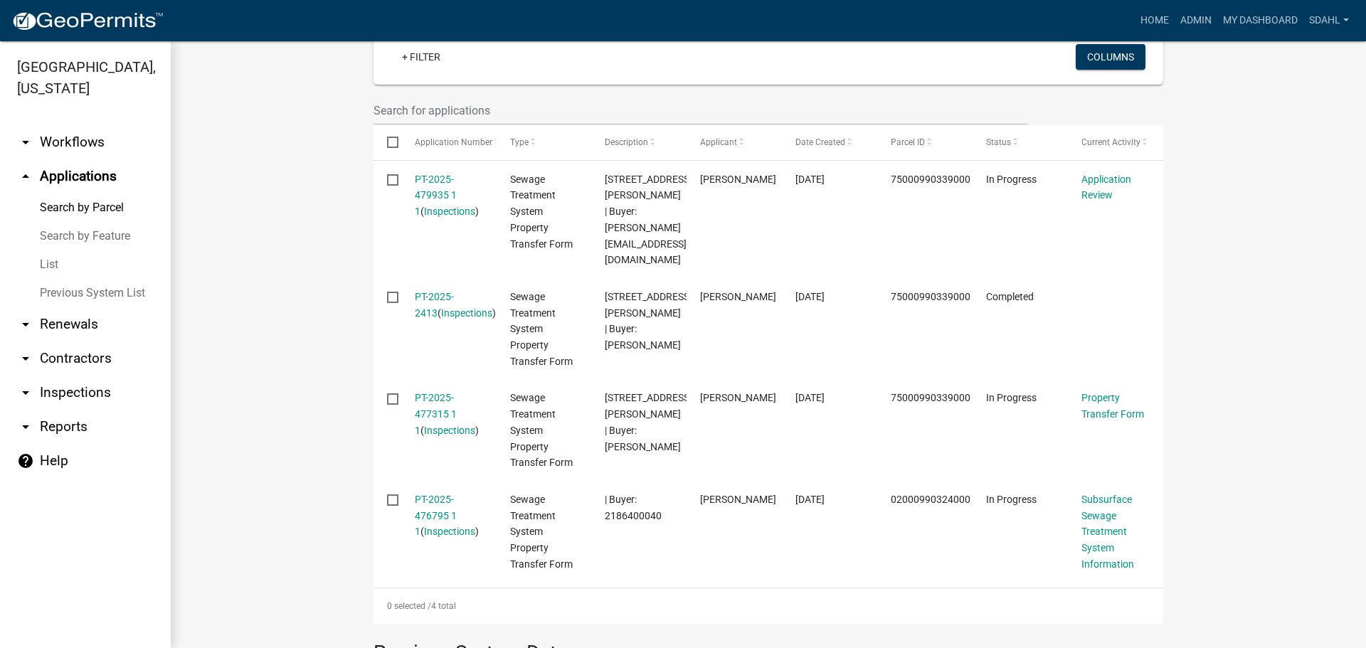
scroll to position [378, 0]
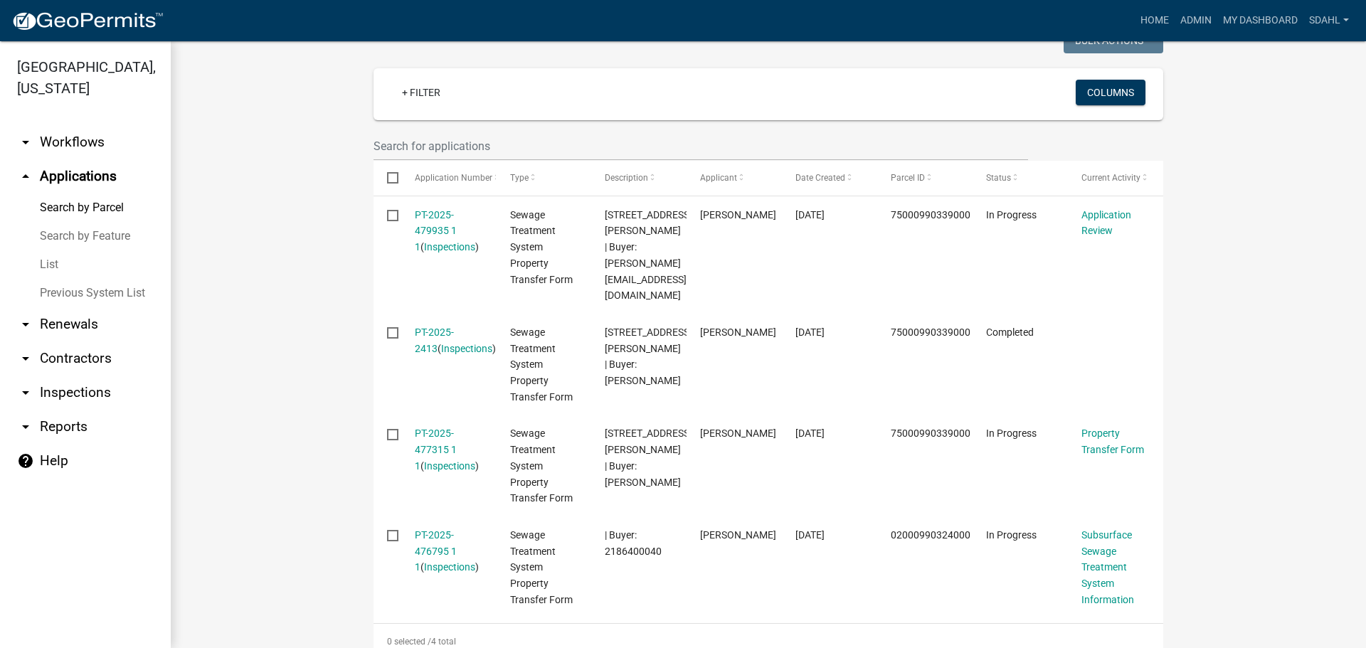
click at [212, 398] on wm-workflow-application-search-view "Search Map My Parcels Parcel ID: 75000990339000 Search Property Owner: Search P…" at bounding box center [768, 305] width 1138 height 1228
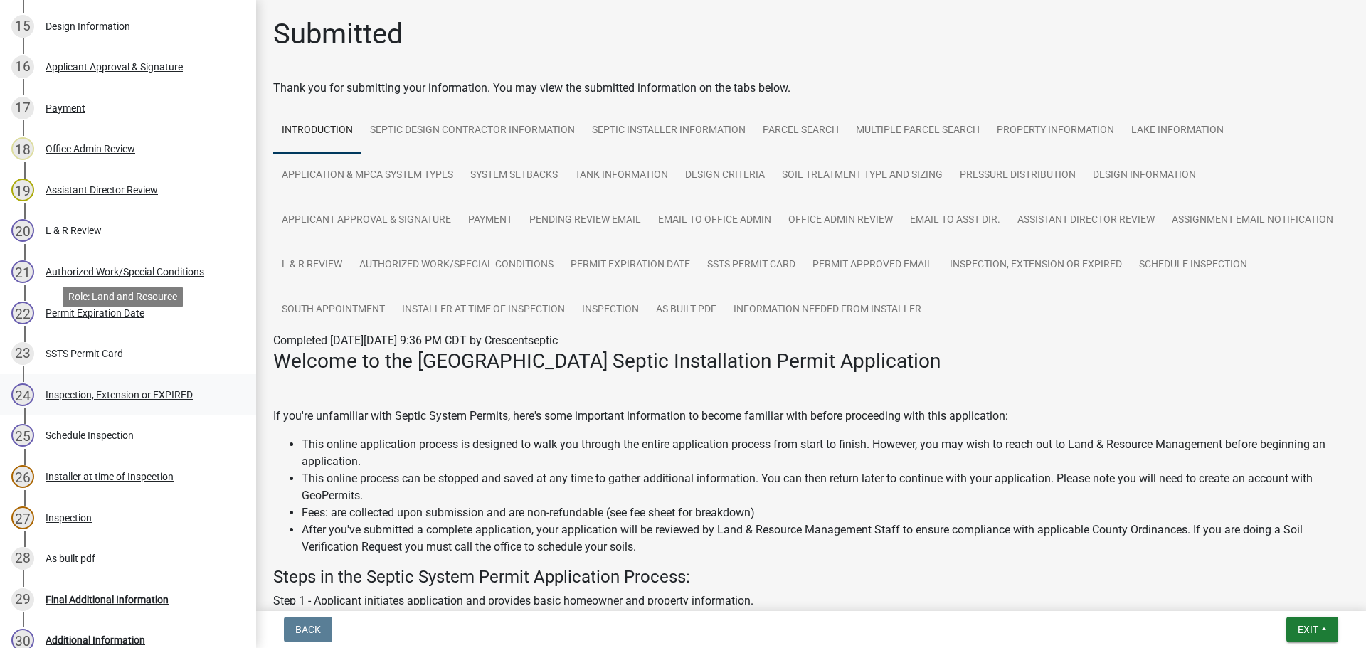
scroll to position [996, 0]
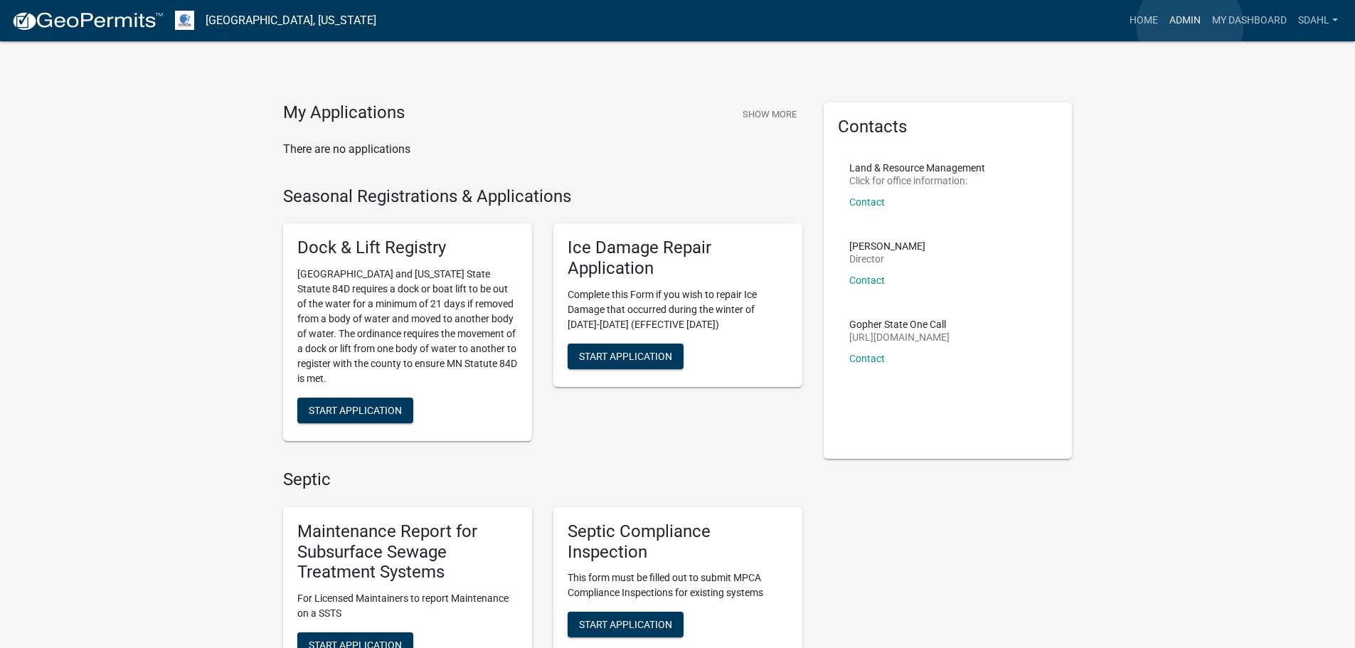
click at [1190, 26] on link "Admin" at bounding box center [1185, 20] width 43 height 27
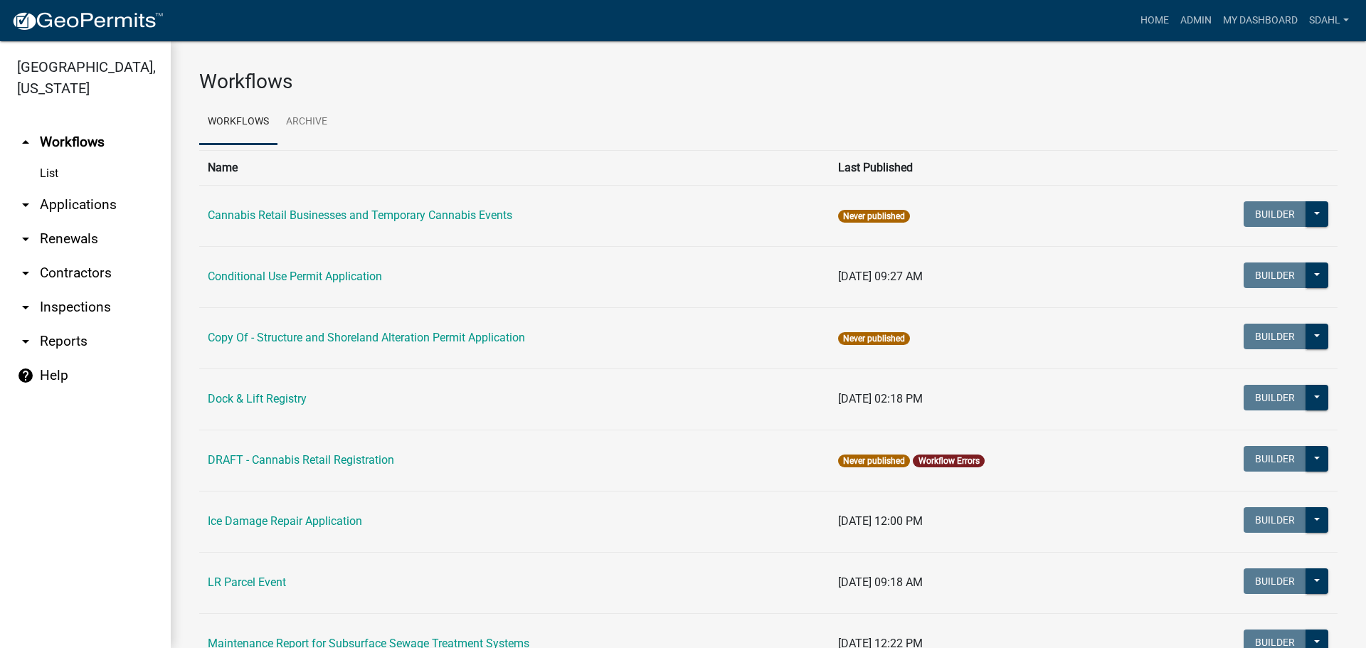
click at [92, 205] on link "arrow_drop_down Applications" at bounding box center [85, 205] width 171 height 34
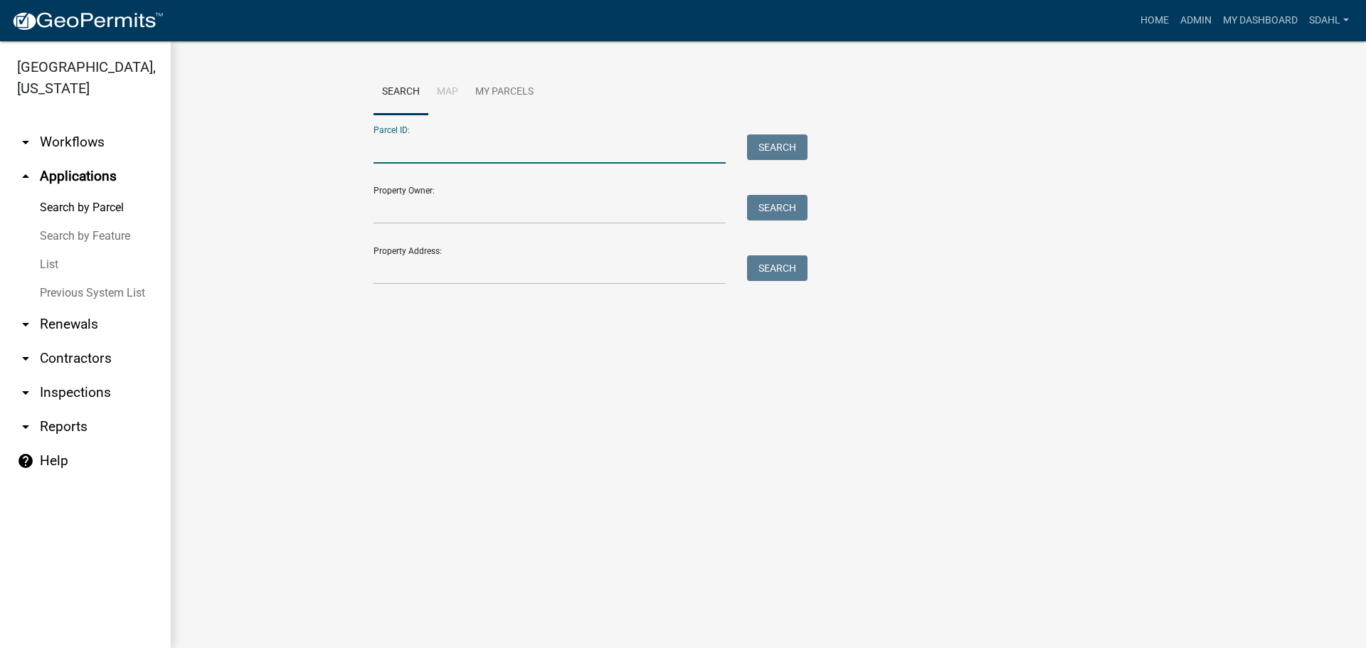
click at [514, 151] on input "Parcel ID:" at bounding box center [549, 148] width 352 height 29
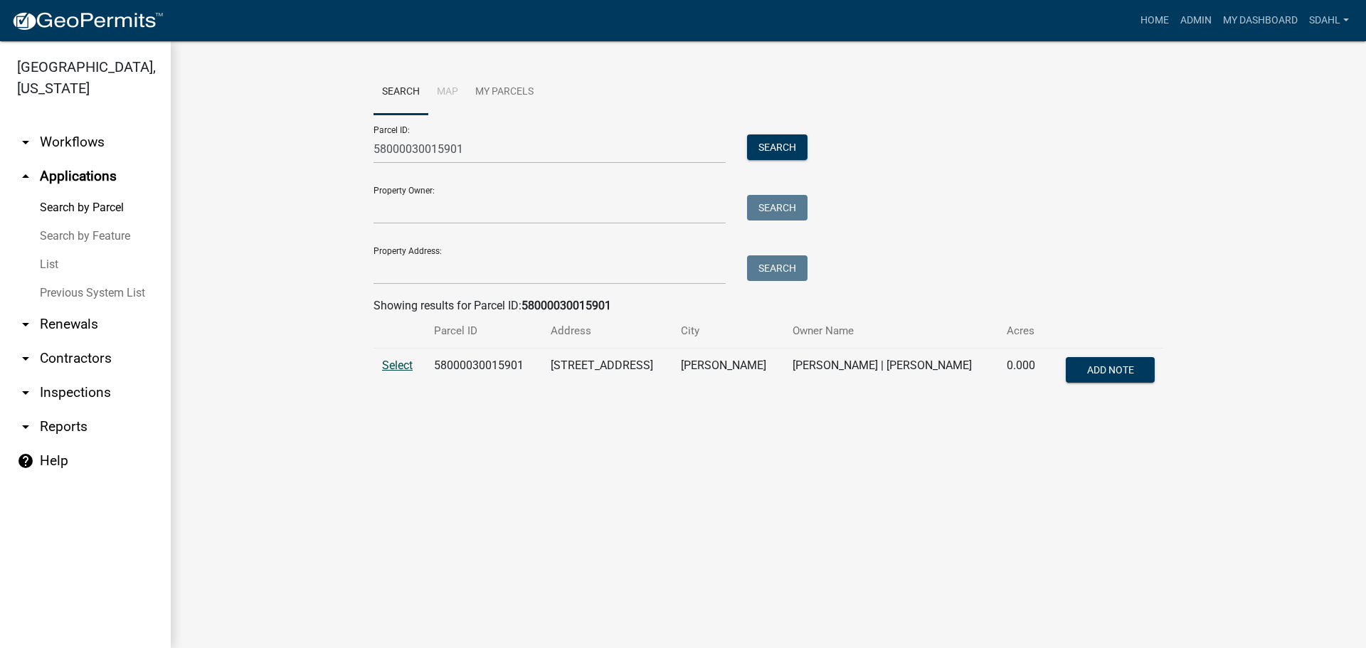
click at [398, 369] on span "Select" at bounding box center [397, 365] width 31 height 14
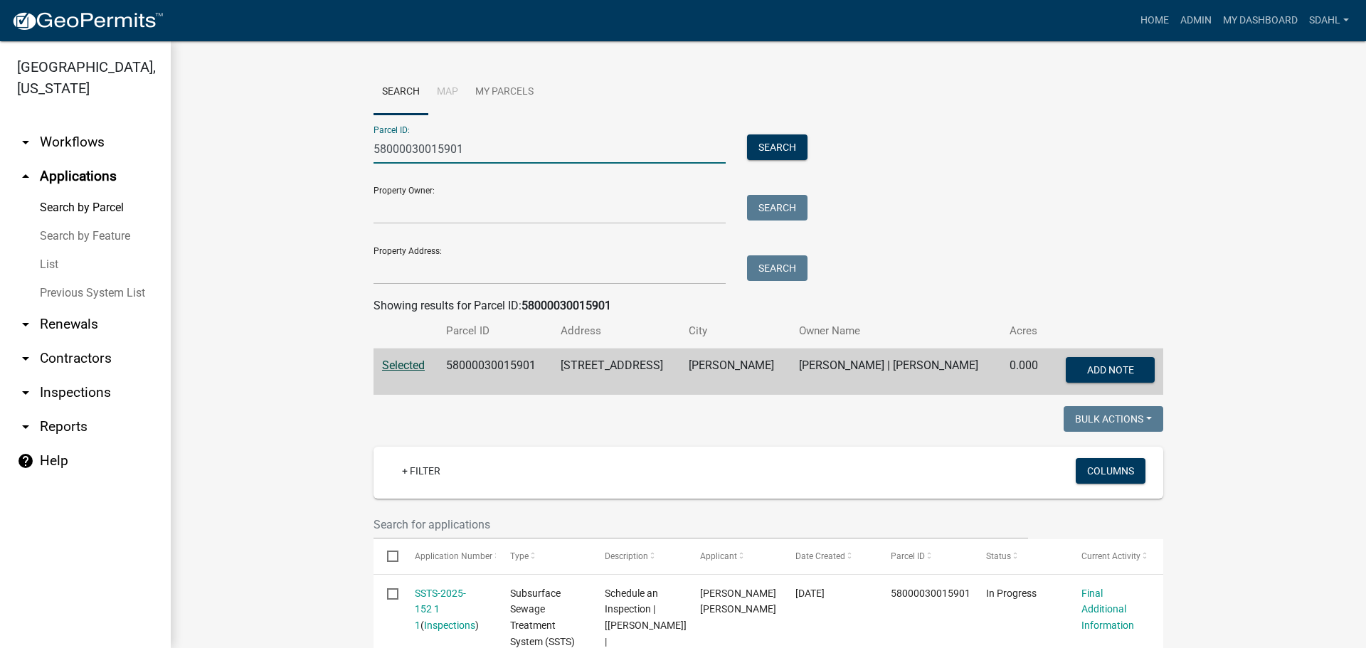
drag, startPoint x: 468, startPoint y: 147, endPoint x: 323, endPoint y: 171, distance: 147.1
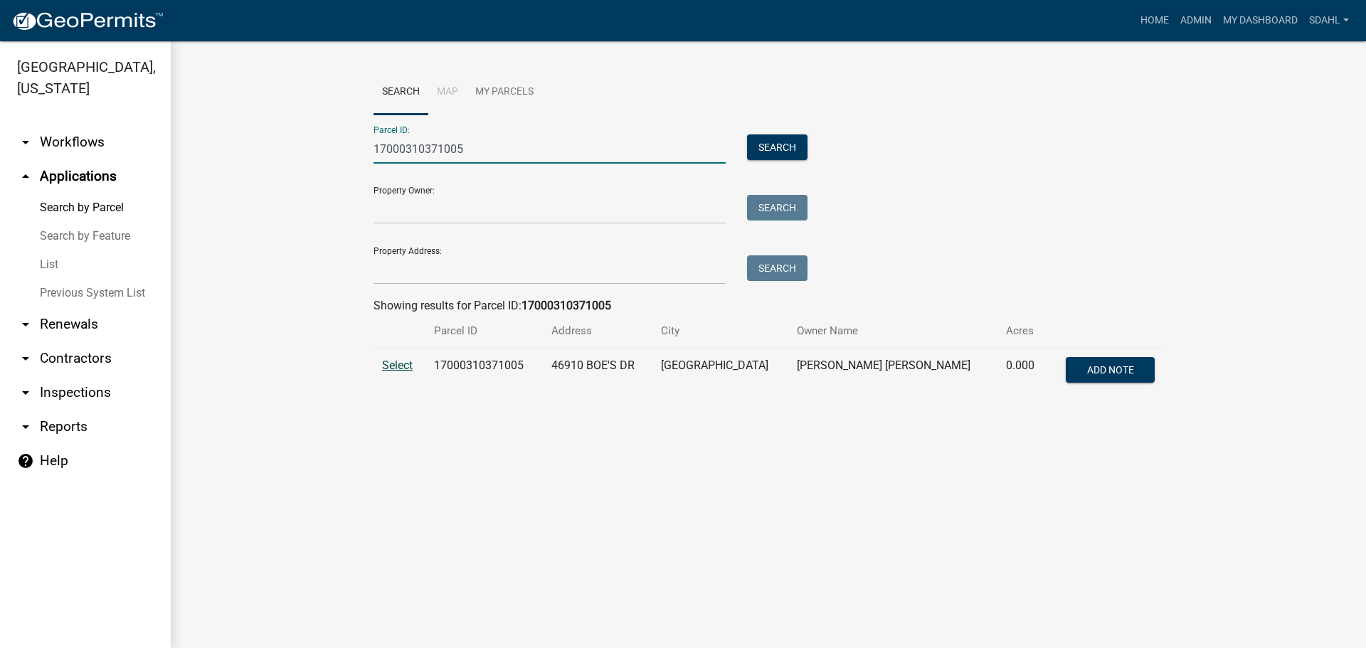
type input "17000310371005"
click at [395, 366] on span "Select" at bounding box center [397, 365] width 31 height 14
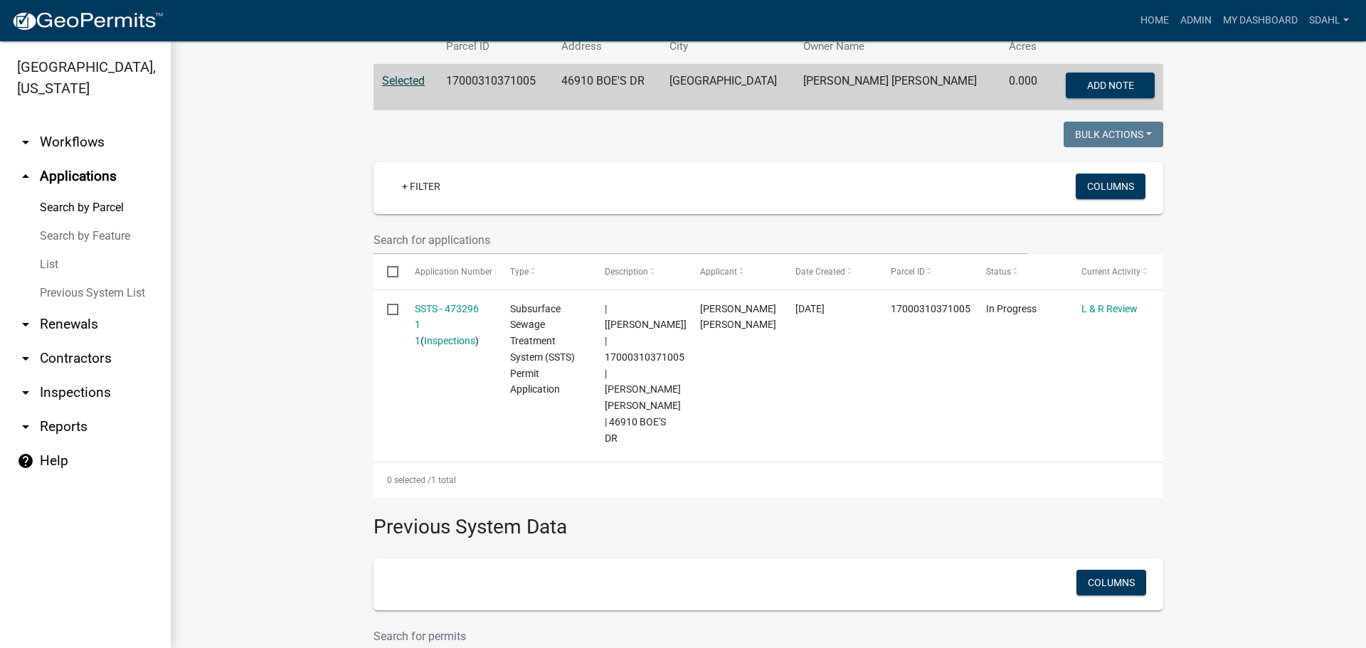
scroll to position [213, 0]
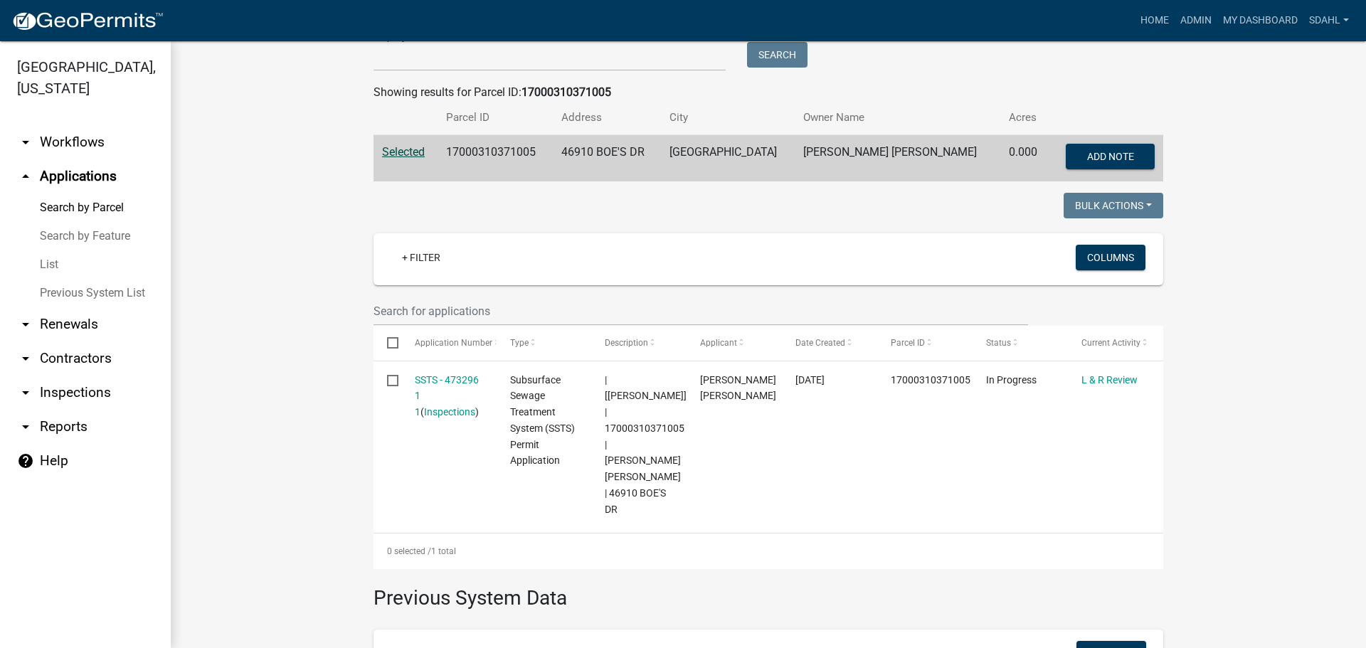
click at [498, 149] on td "17000310371005" at bounding box center [494, 158] width 115 height 47
click at [498, 150] on td "17000310371005" at bounding box center [494, 158] width 115 height 47
copy td "17000310371005"
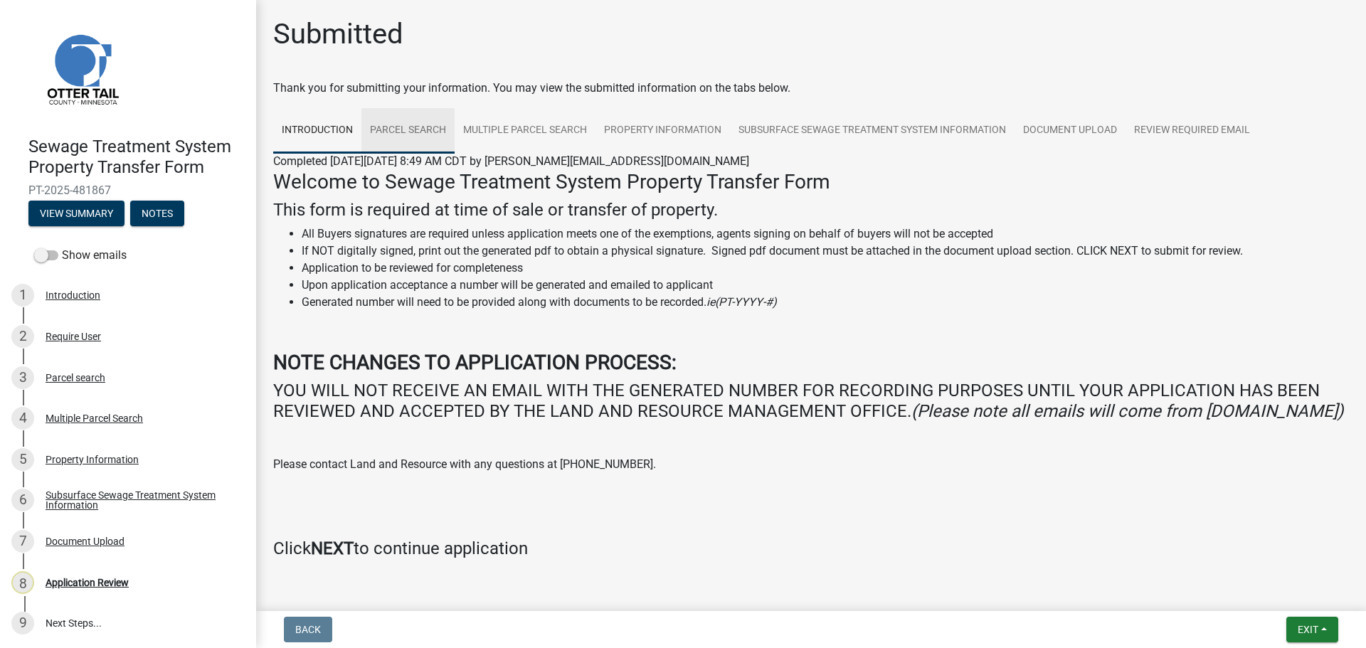
click at [422, 134] on link "Parcel search" at bounding box center [407, 131] width 93 height 46
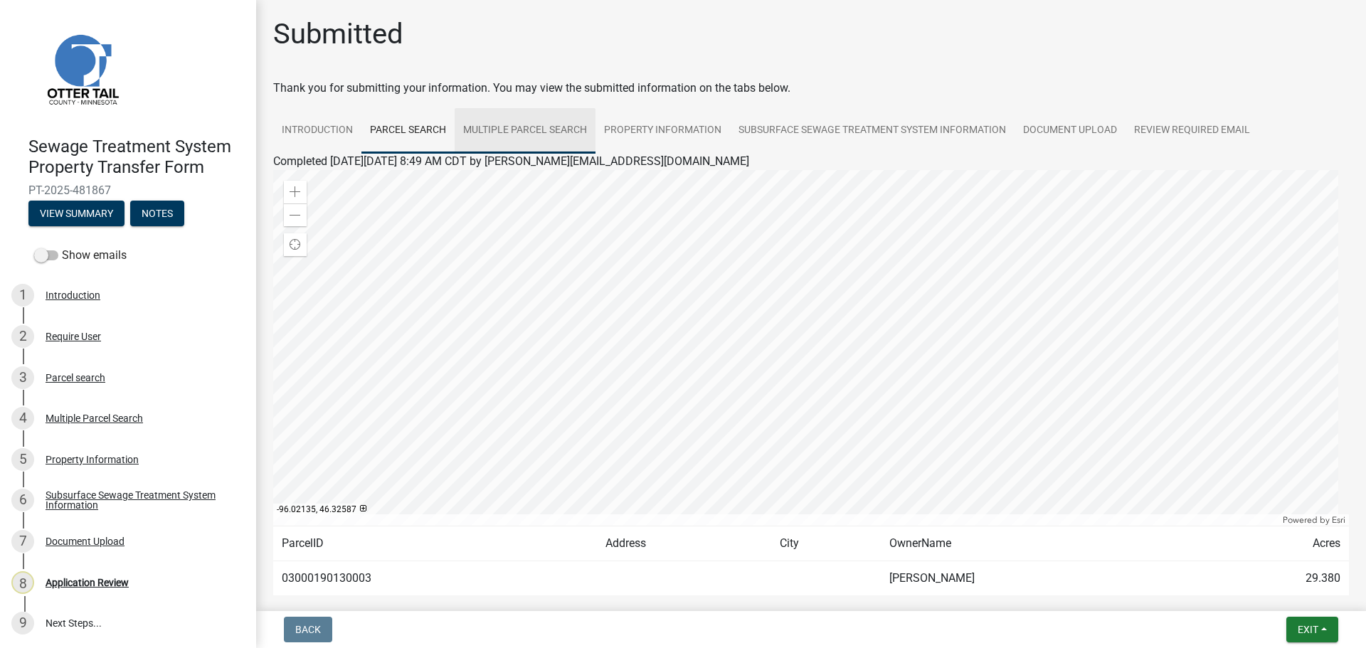
click at [532, 134] on link "Multiple Parcel Search" at bounding box center [524, 131] width 141 height 46
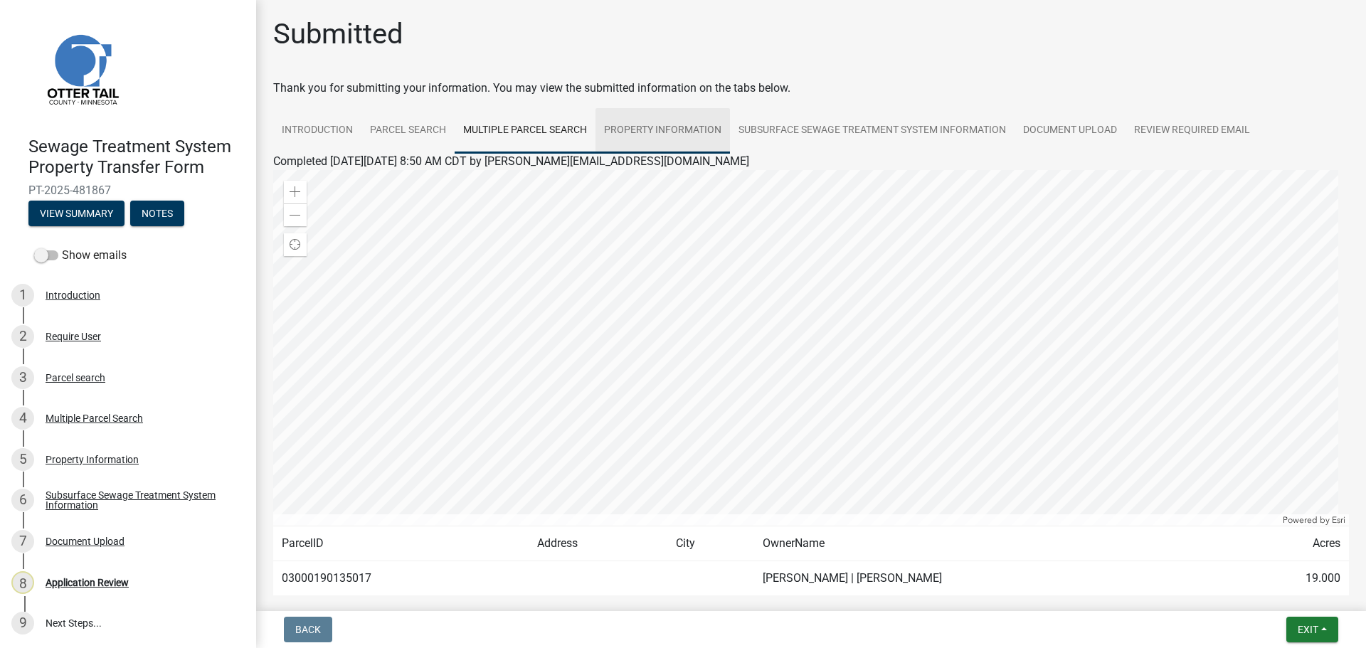
click at [680, 130] on link "Property Information" at bounding box center [662, 131] width 134 height 46
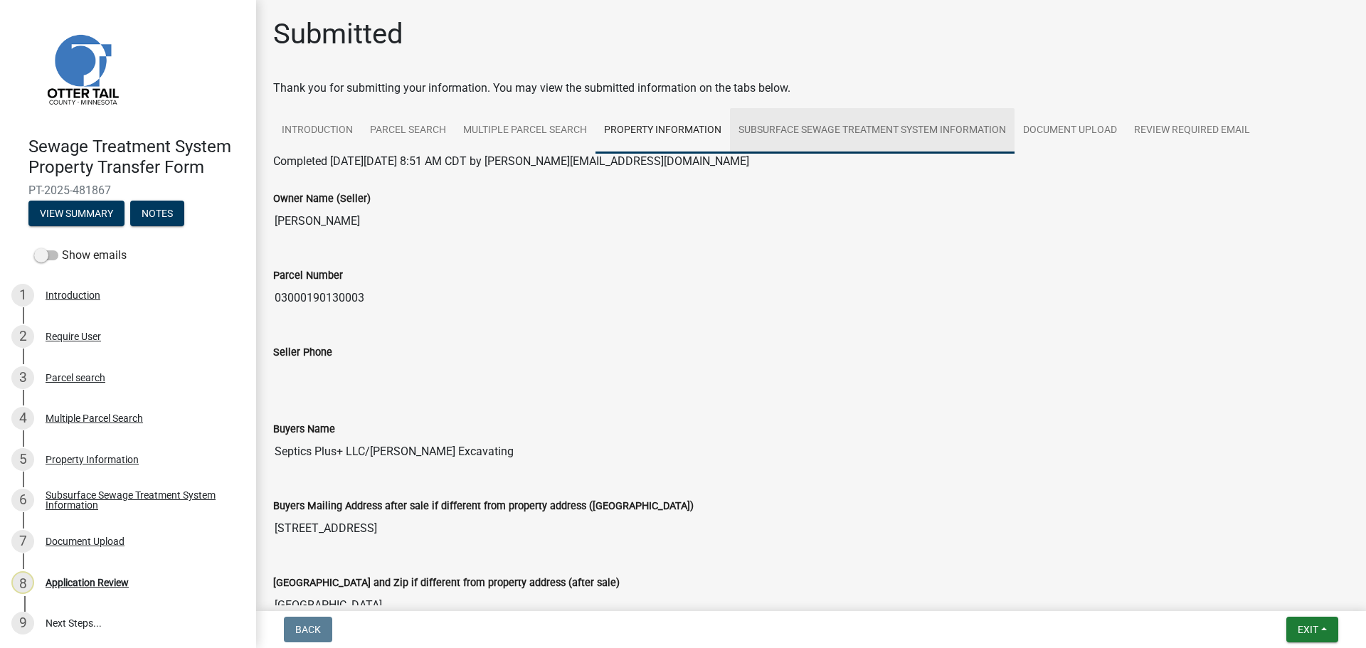
click at [828, 134] on link "Subsurface Sewage Treatment System Information" at bounding box center [872, 131] width 284 height 46
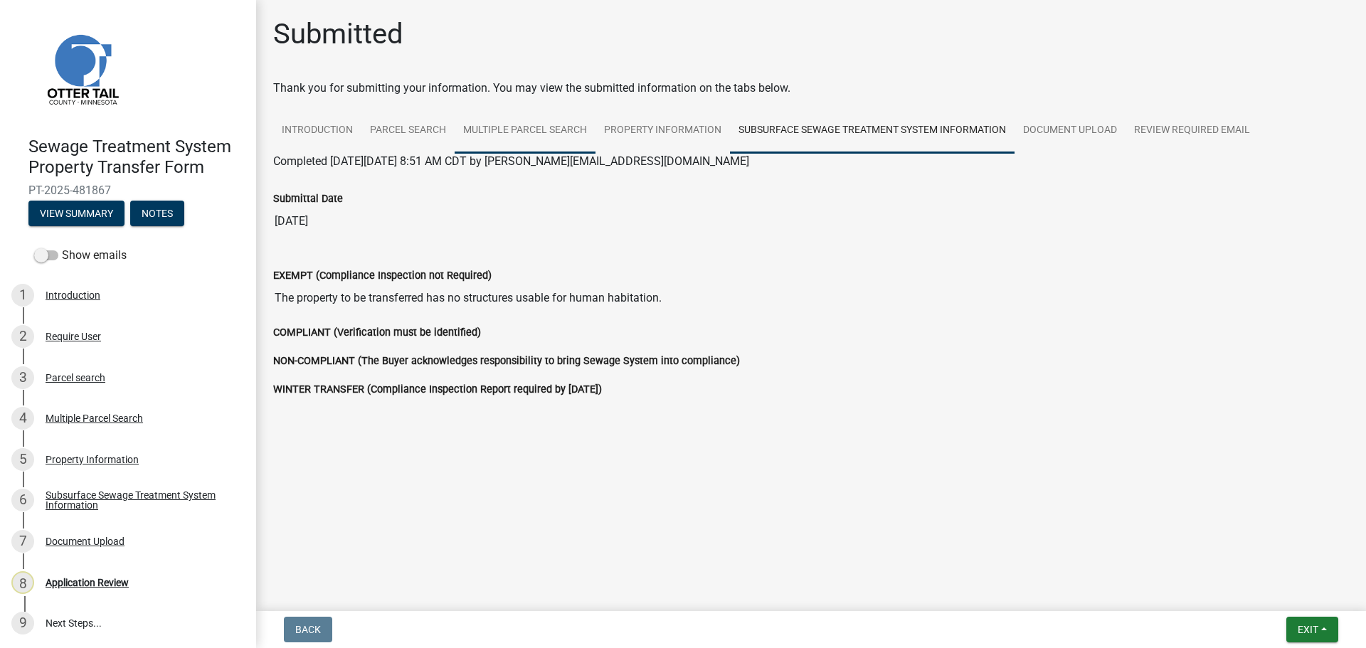
click at [536, 130] on link "Multiple Parcel Search" at bounding box center [524, 131] width 141 height 46
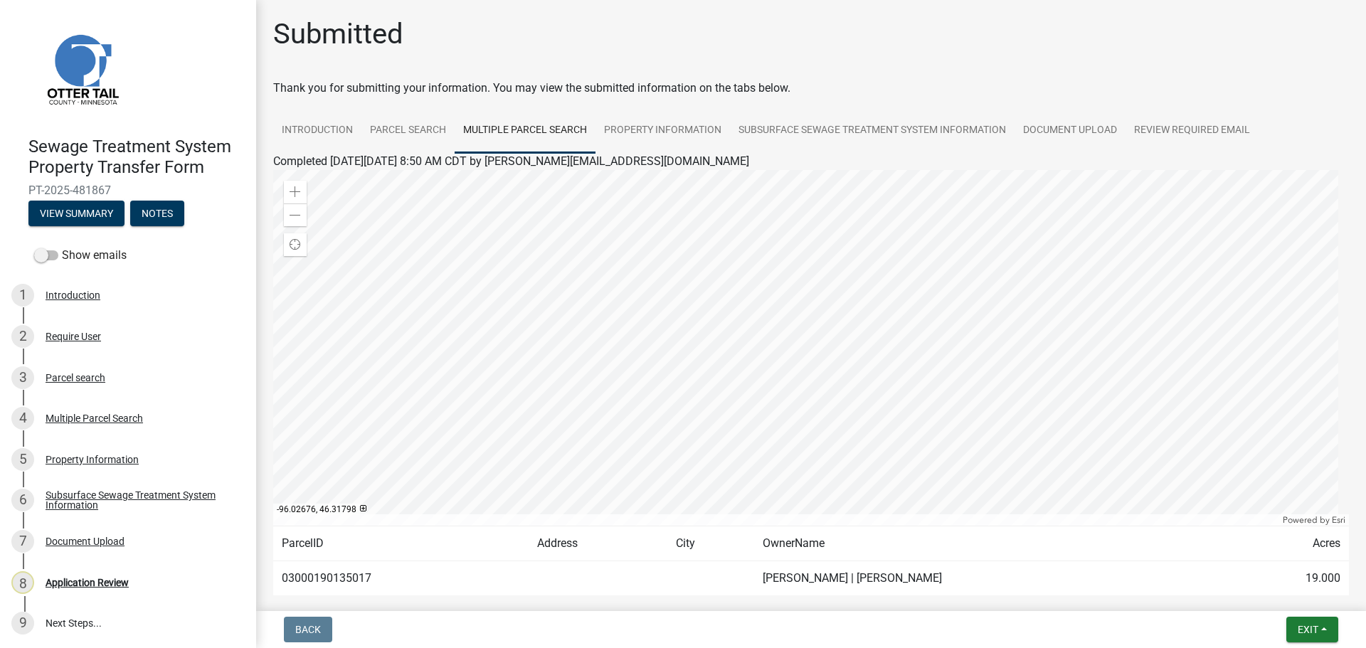
click at [328, 578] on td "03000190135017" at bounding box center [400, 578] width 255 height 35
copy td "03000190135017"
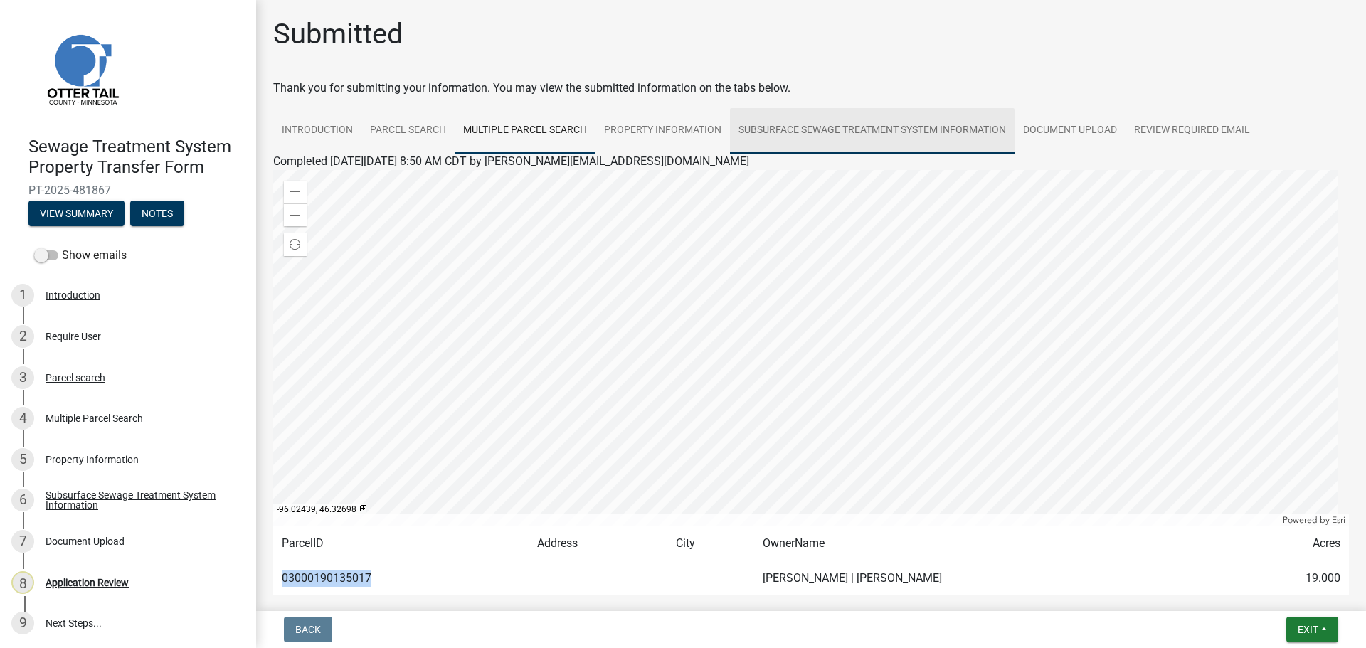
click at [860, 137] on link "Subsurface Sewage Treatment System Information" at bounding box center [872, 131] width 284 height 46
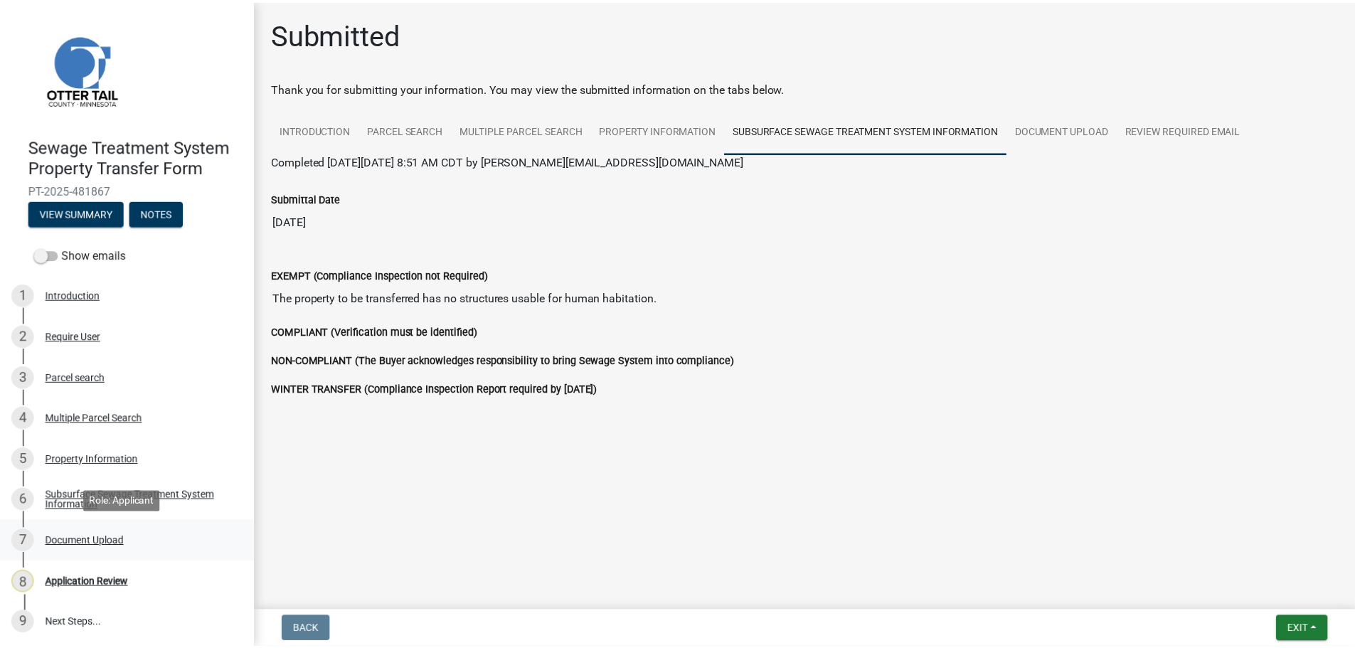
scroll to position [1, 0]
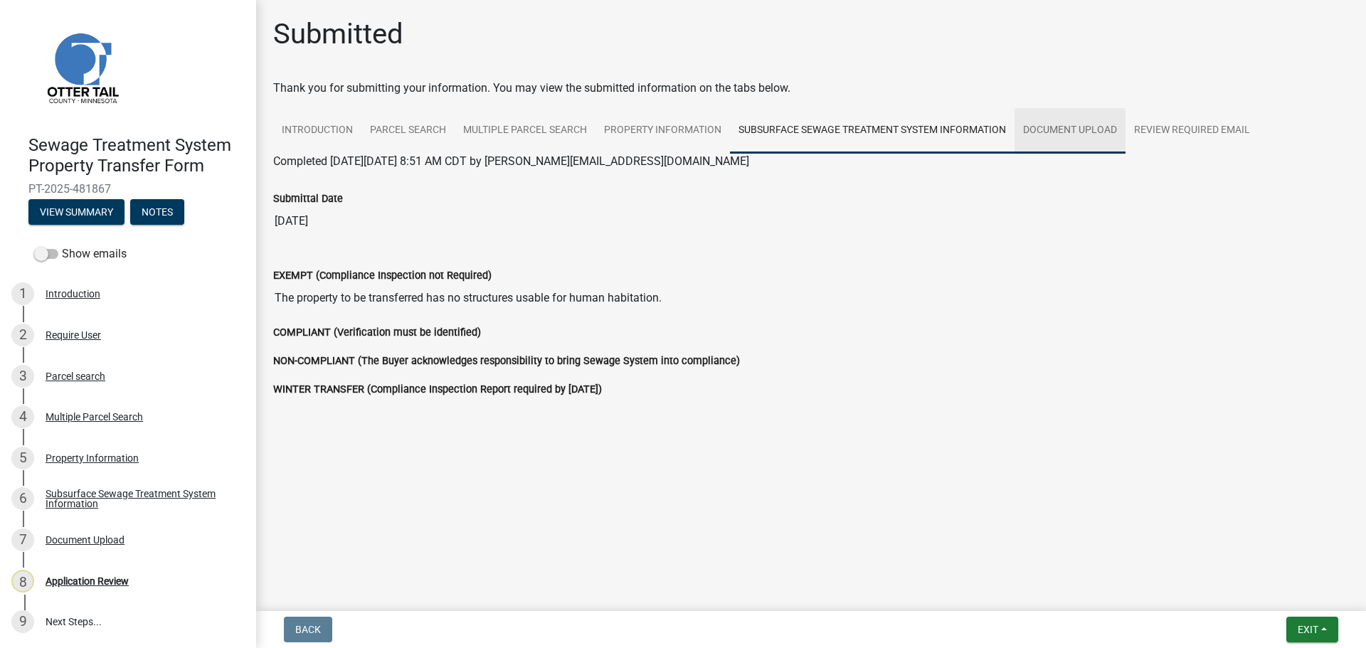
click at [1060, 129] on link "Document Upload" at bounding box center [1069, 131] width 111 height 46
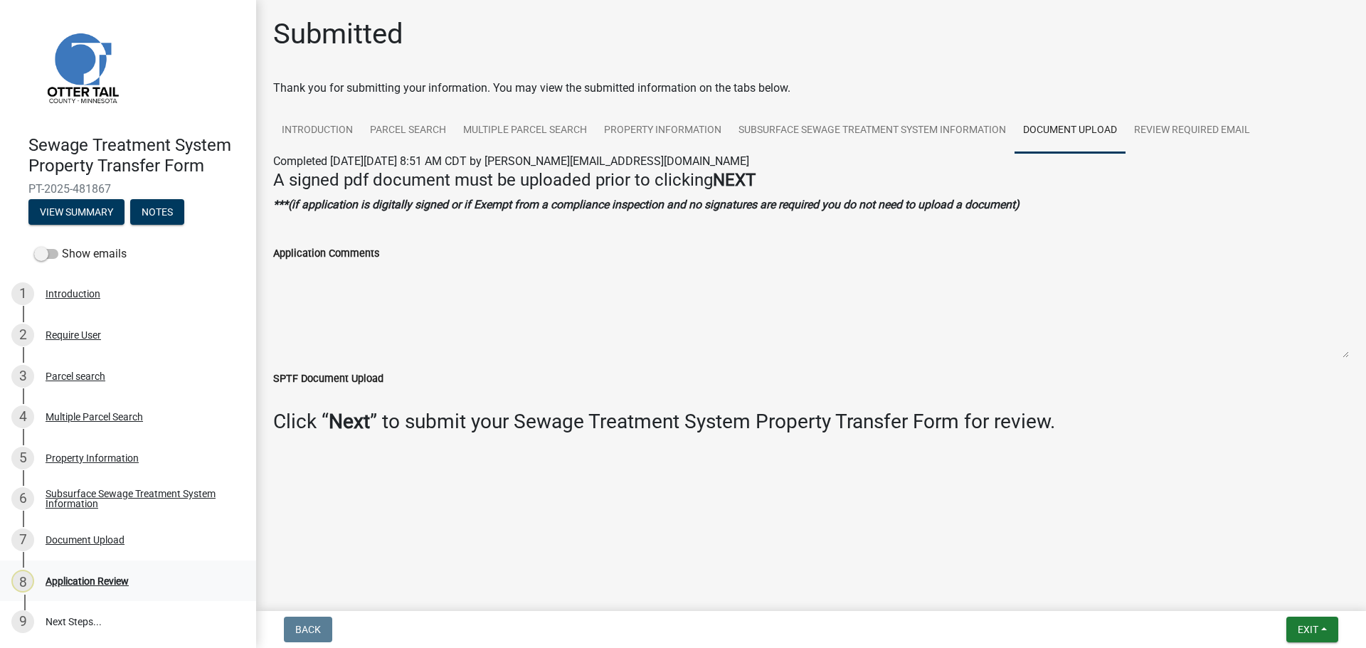
click at [86, 580] on div "Application Review" at bounding box center [87, 581] width 83 height 10
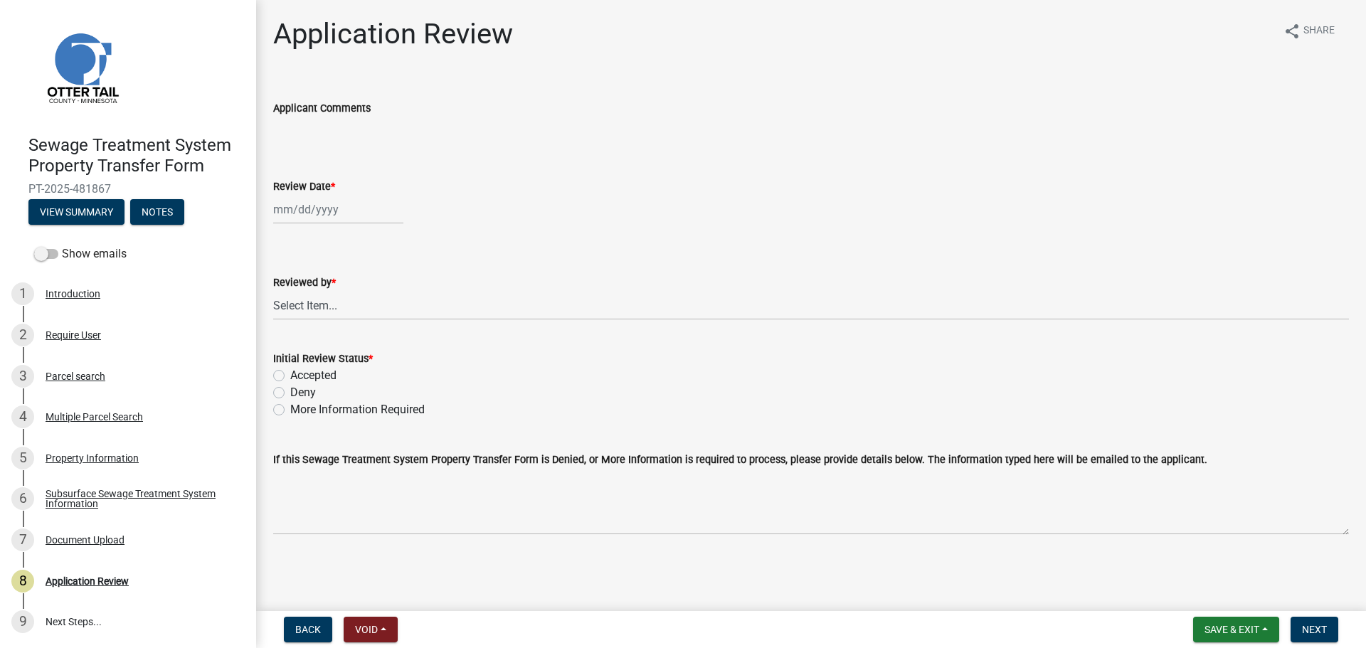
select select "9"
select select "2025"
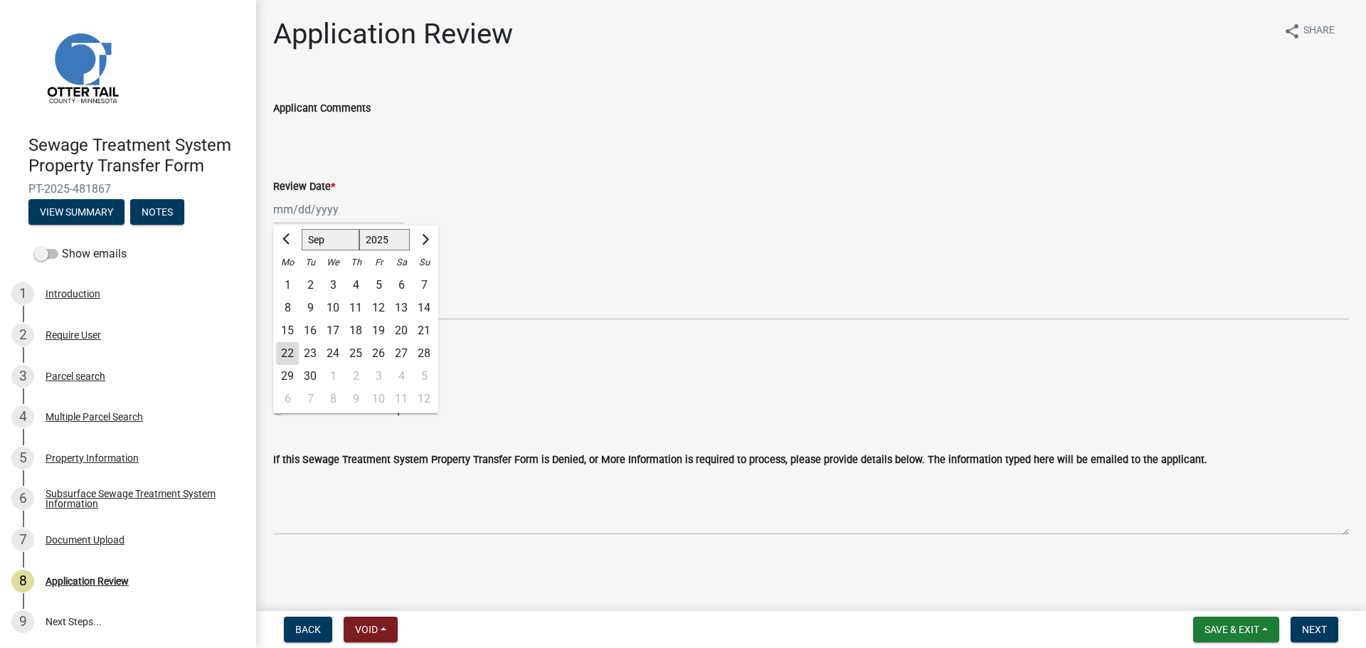
click at [280, 207] on div "[PERSON_NAME] Feb Mar Apr [PERSON_NAME][DATE] Oct Nov [DATE] 1526 1527 1528 152…" at bounding box center [338, 209] width 130 height 29
click at [282, 347] on div "22" at bounding box center [287, 353] width 23 height 23
type input "[DATE]"
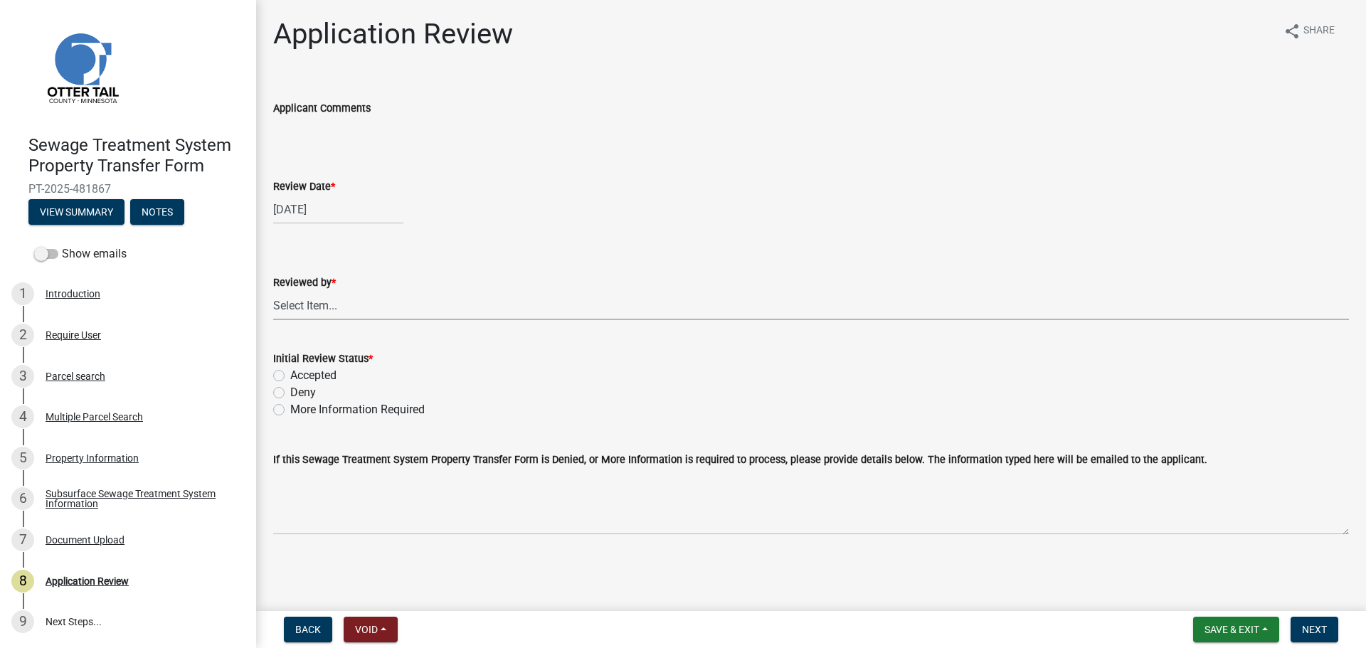
click at [363, 309] on select "Select Item... [PERSON_NAME] [PERSON_NAME] [PERSON_NAME] [PERSON_NAME] [PERSON_…" at bounding box center [810, 305] width 1075 height 29
click at [273, 291] on select "Select Item... [PERSON_NAME] [PERSON_NAME] [PERSON_NAME] [PERSON_NAME] [PERSON_…" at bounding box center [810, 305] width 1075 height 29
select select "67745ee8-7159-4960-80f9-a638286b467c"
click at [318, 372] on label "Accepted" at bounding box center [313, 375] width 46 height 17
click at [299, 372] on input "Accepted" at bounding box center [294, 371] width 9 height 9
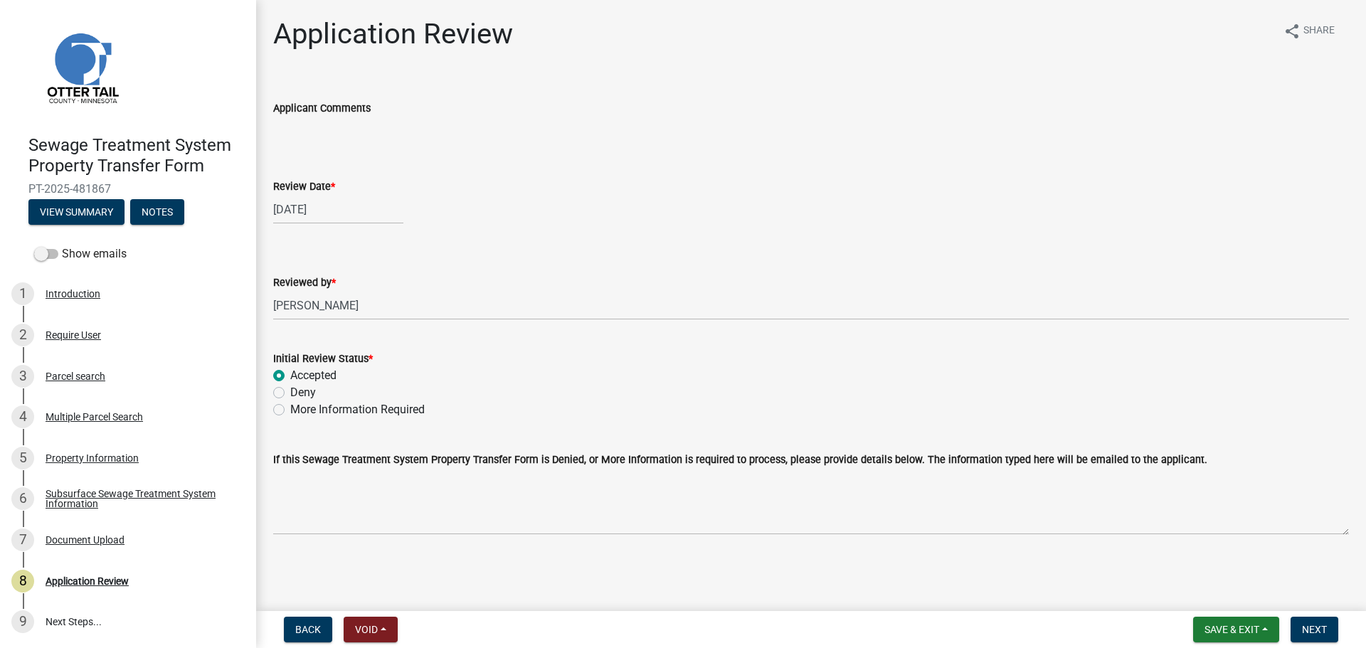
radio input "true"
click at [1318, 628] on span "Next" at bounding box center [1314, 629] width 25 height 11
